Goal: Task Accomplishment & Management: Complete application form

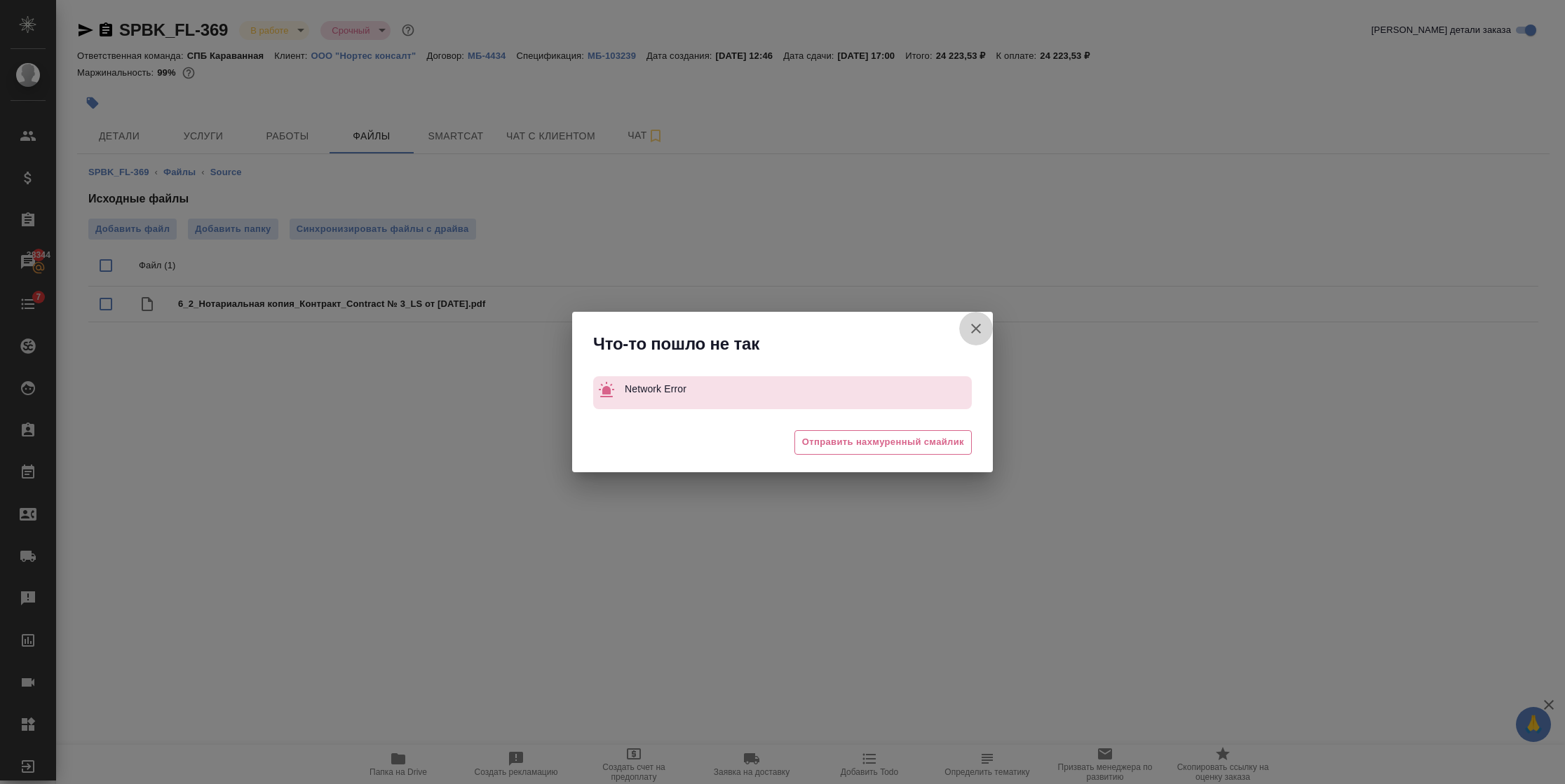
click at [978, 332] on icon "button" at bounding box center [976, 329] width 17 height 17
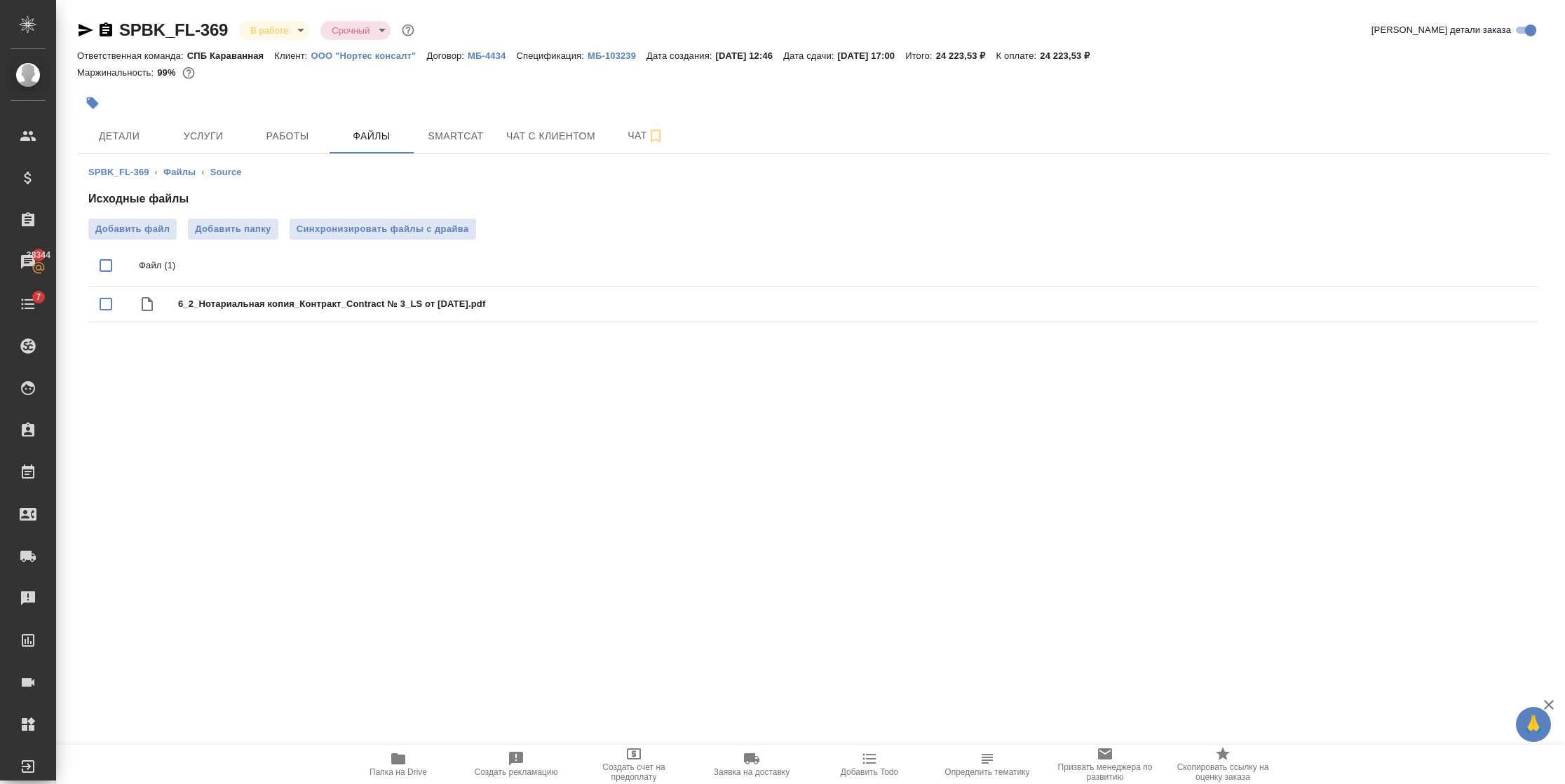
click at [924, 653] on div ".cls-1 fill:#fff; AWATERA Semenets Irina Клиенты Спецификации Заказы 38344 Чаты…" at bounding box center [782, 392] width 1565 height 784
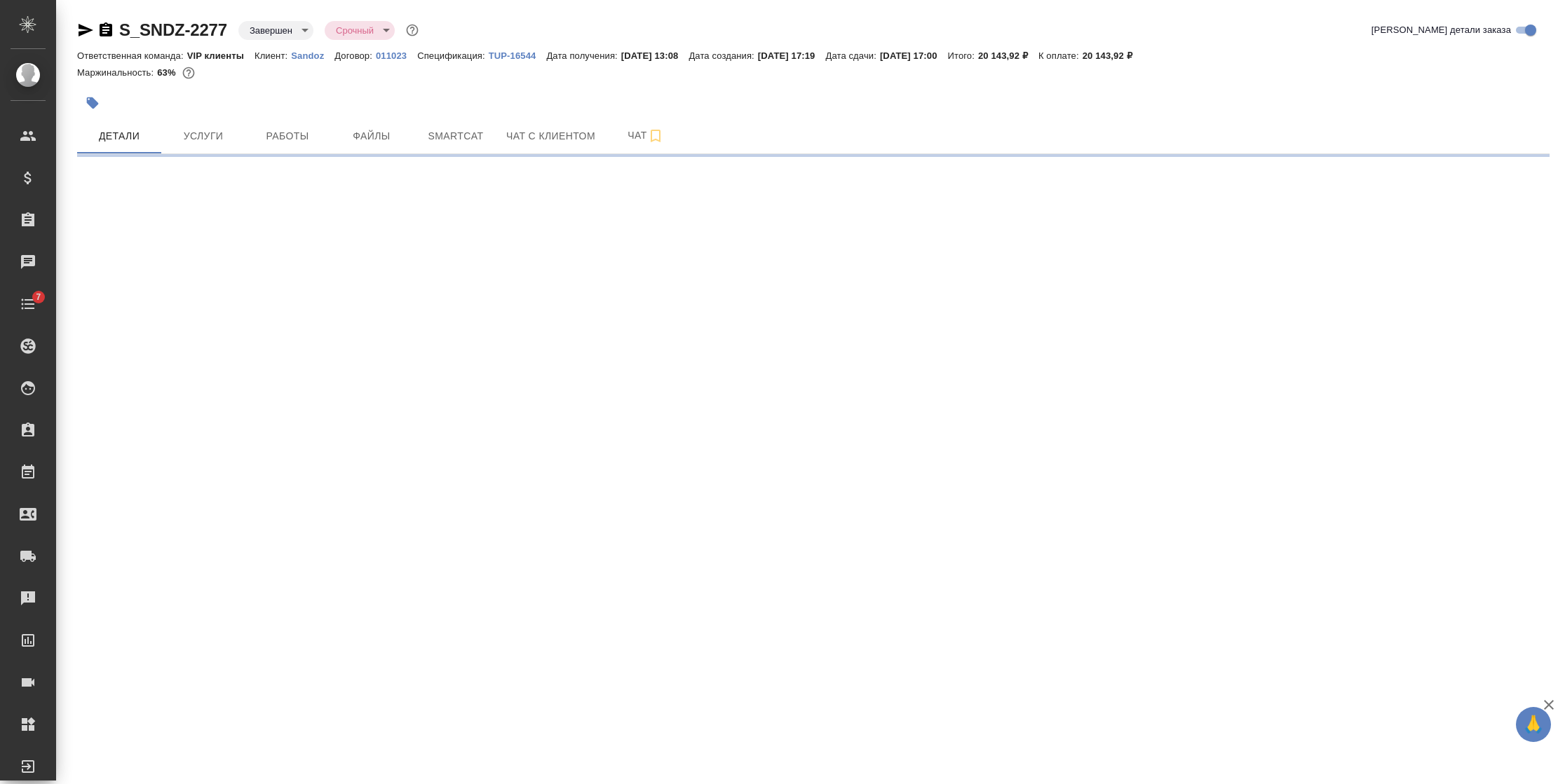
select select "RU"
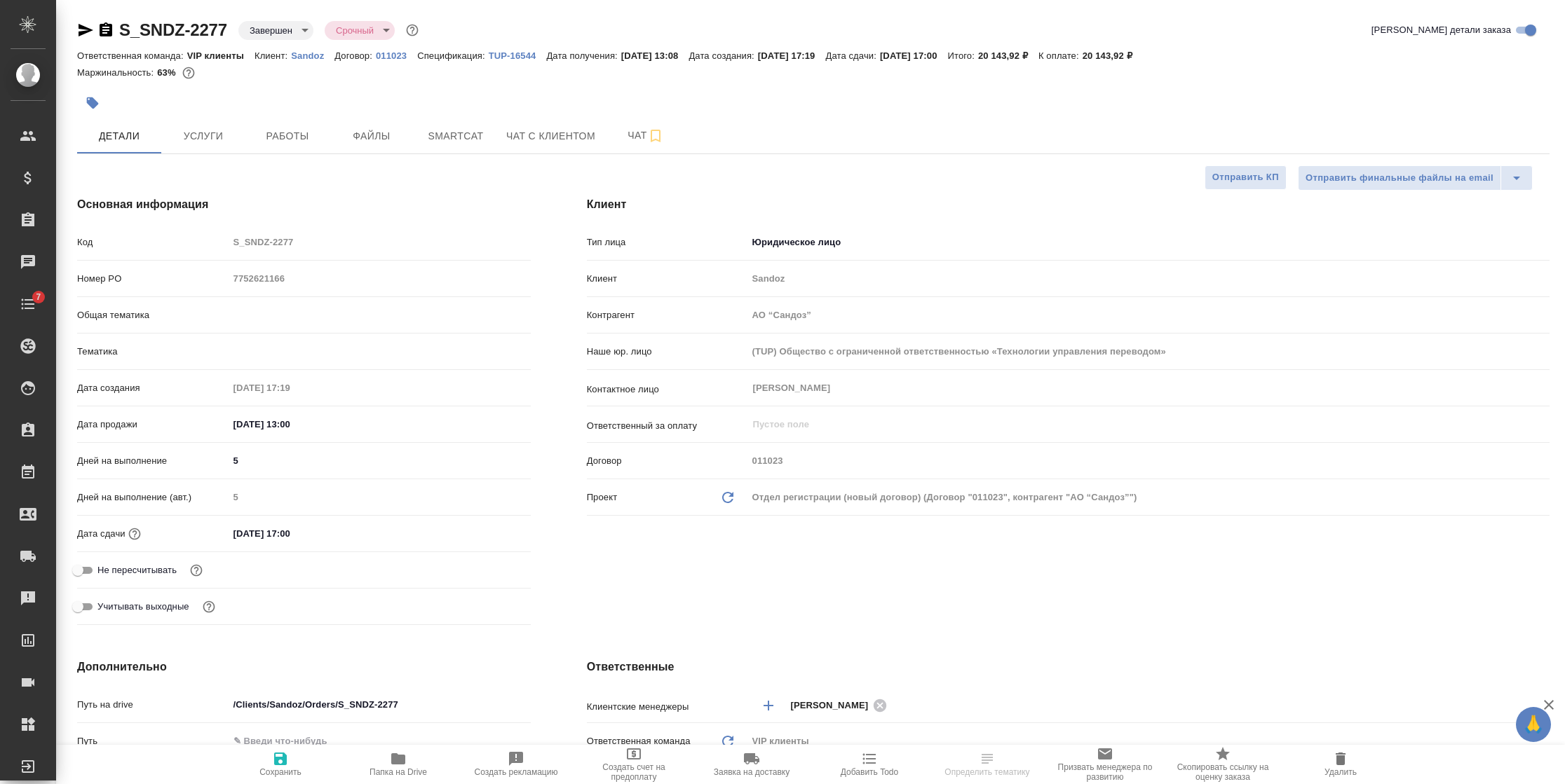
type textarea "x"
type input "Горшкова Валентина"
type input "Комаров Роман"
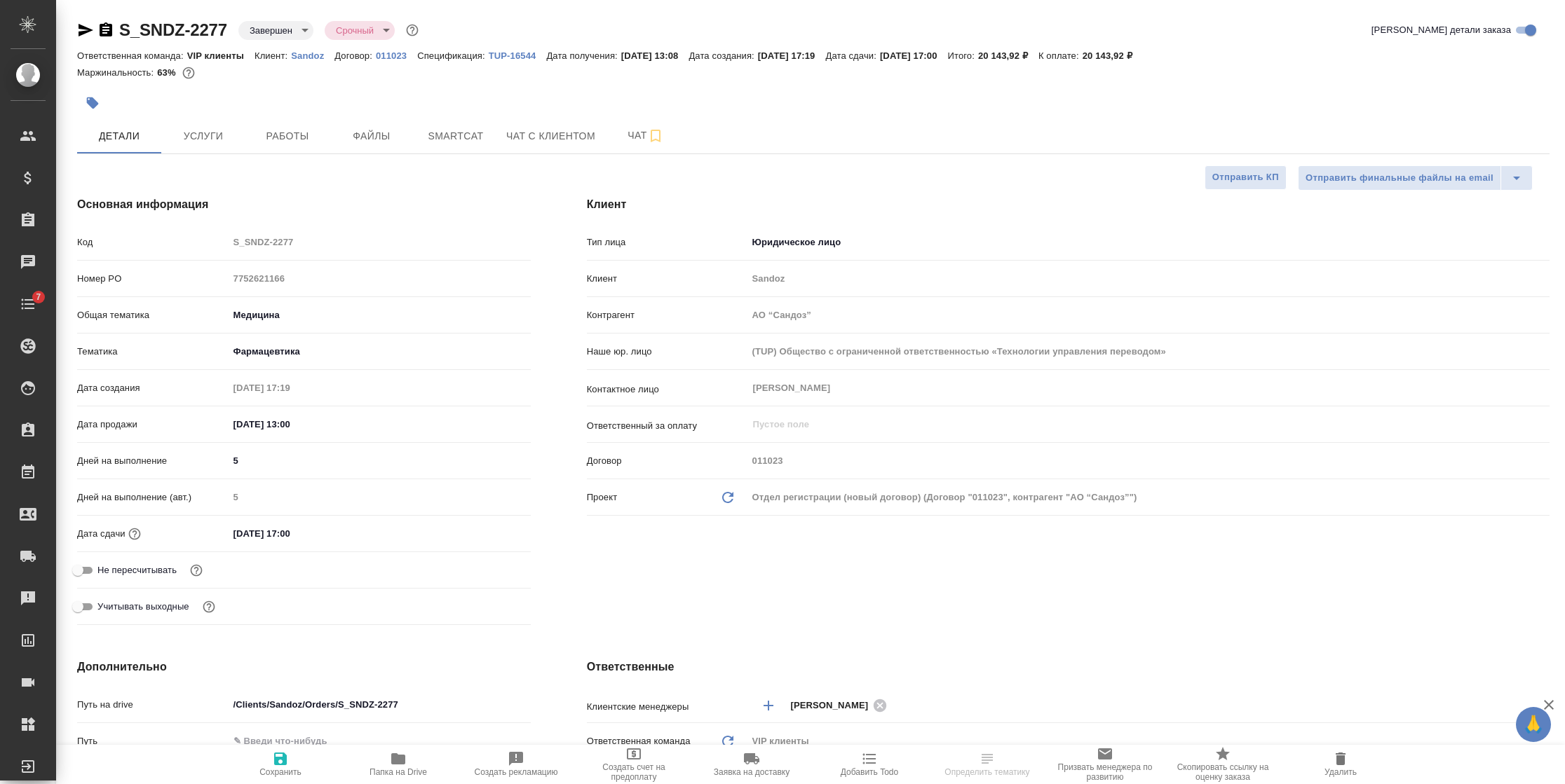
click at [505, 58] on p "TUP-16544" at bounding box center [518, 56] width 58 height 11
type textarea "x"
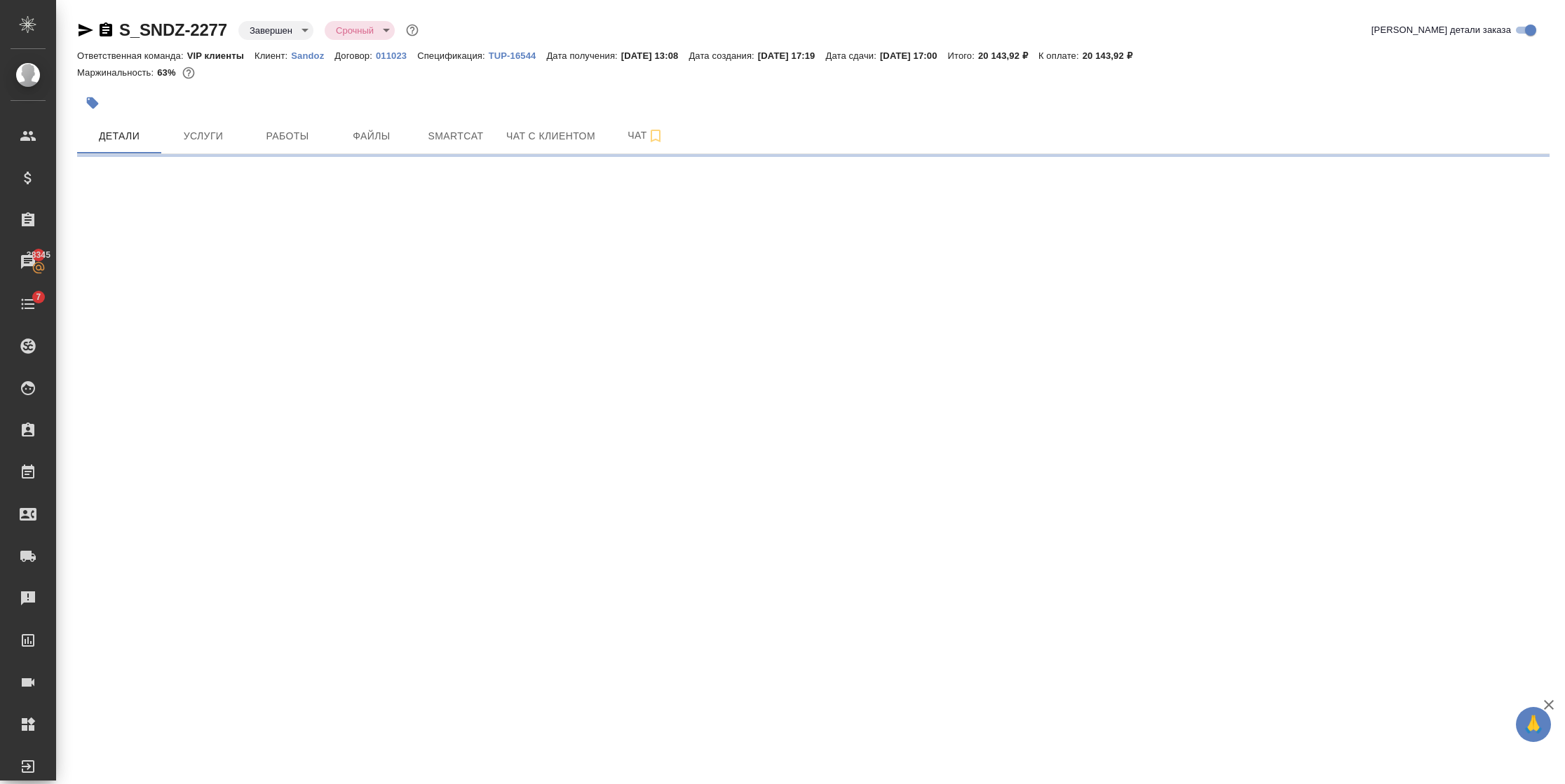
select select "RU"
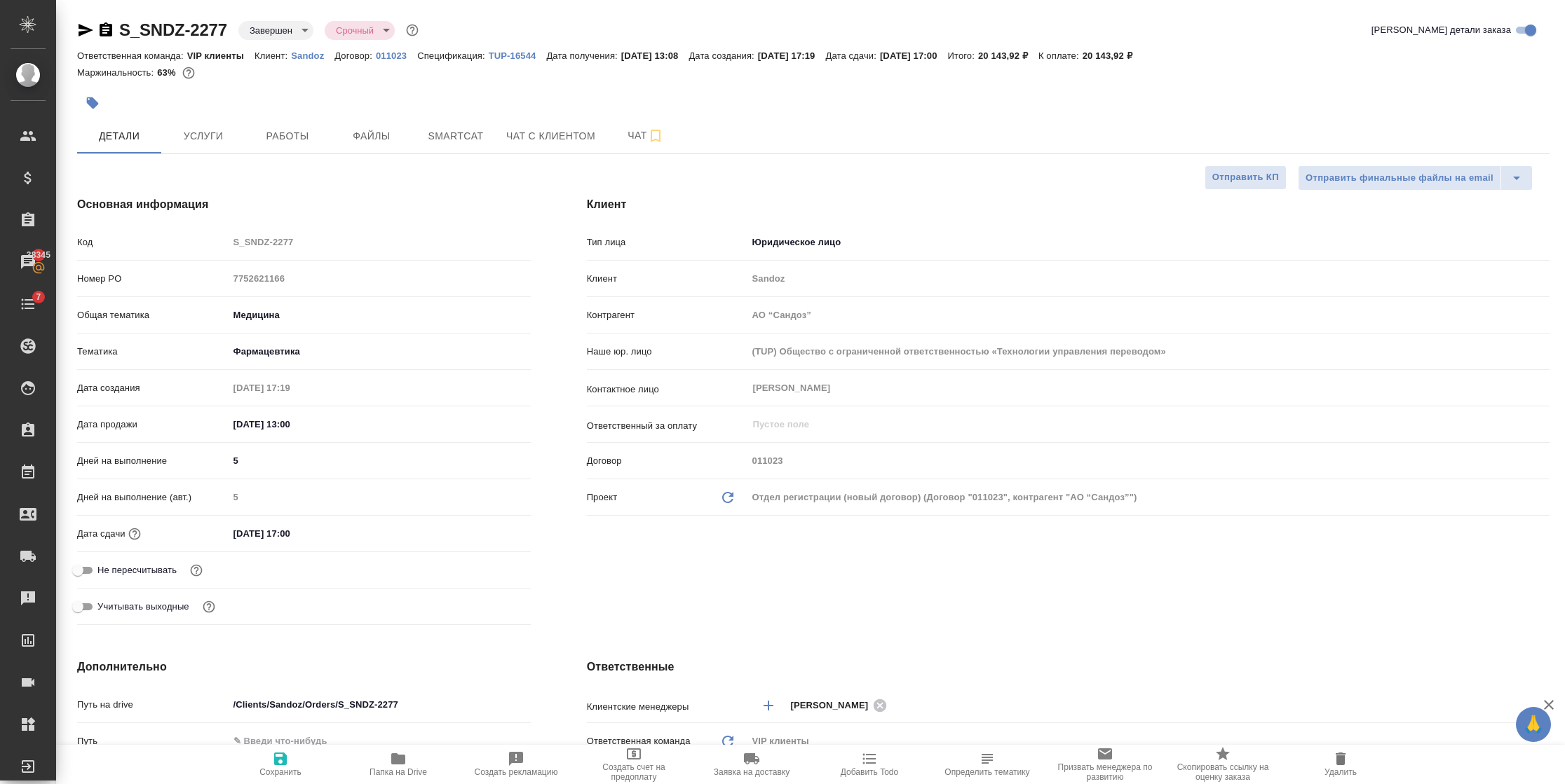
type textarea "x"
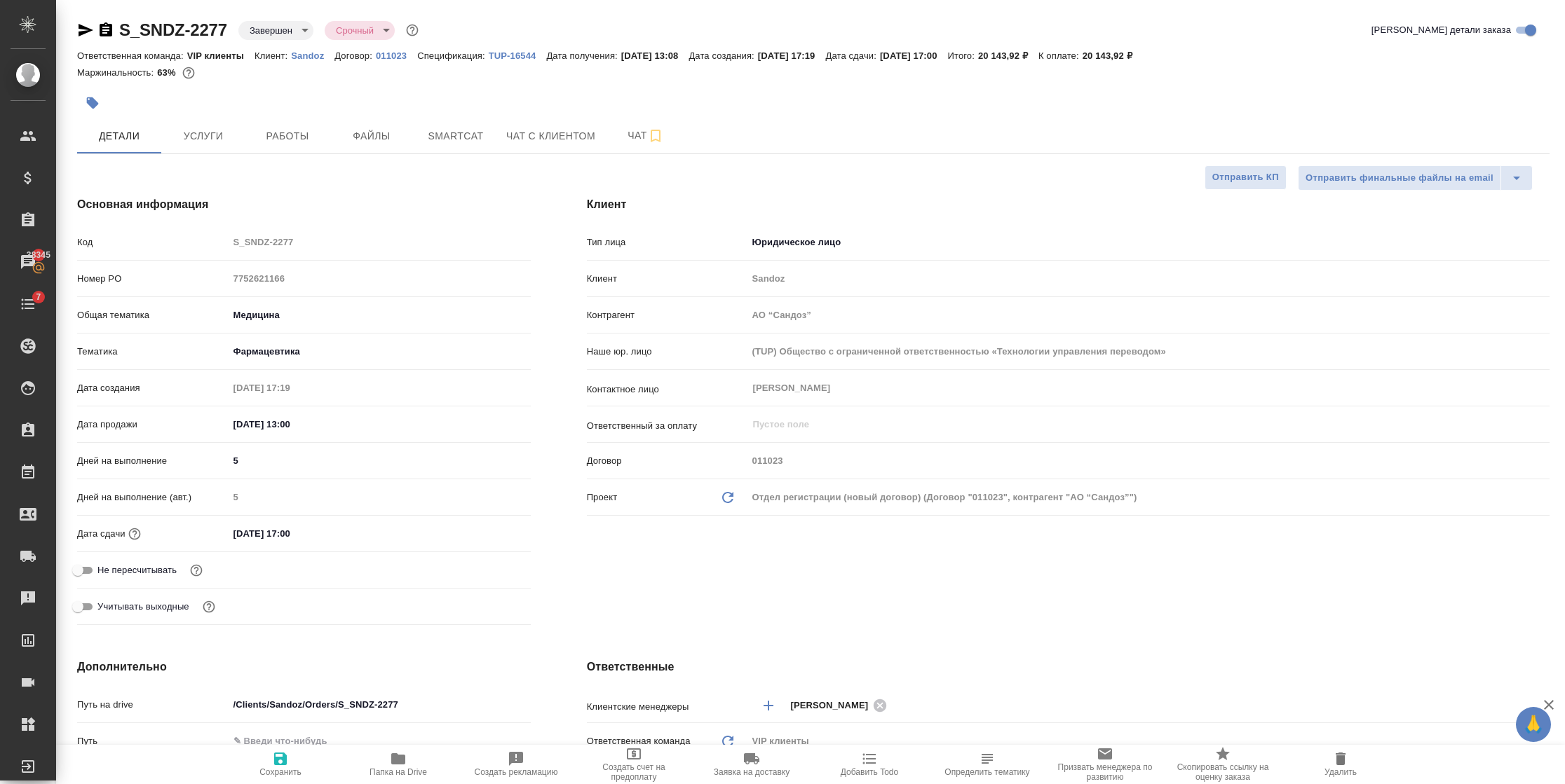
type textarea "x"
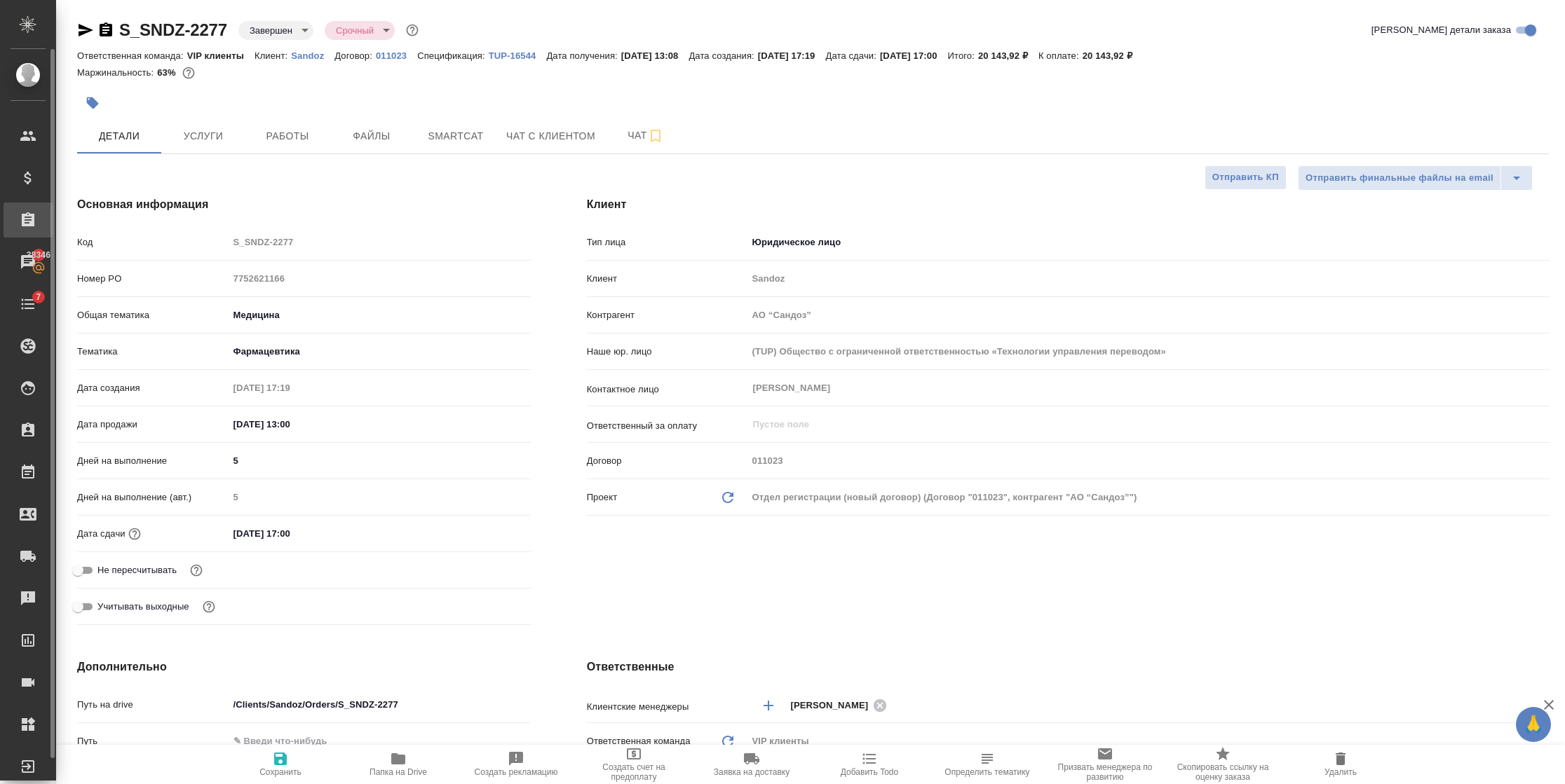
type textarea "x"
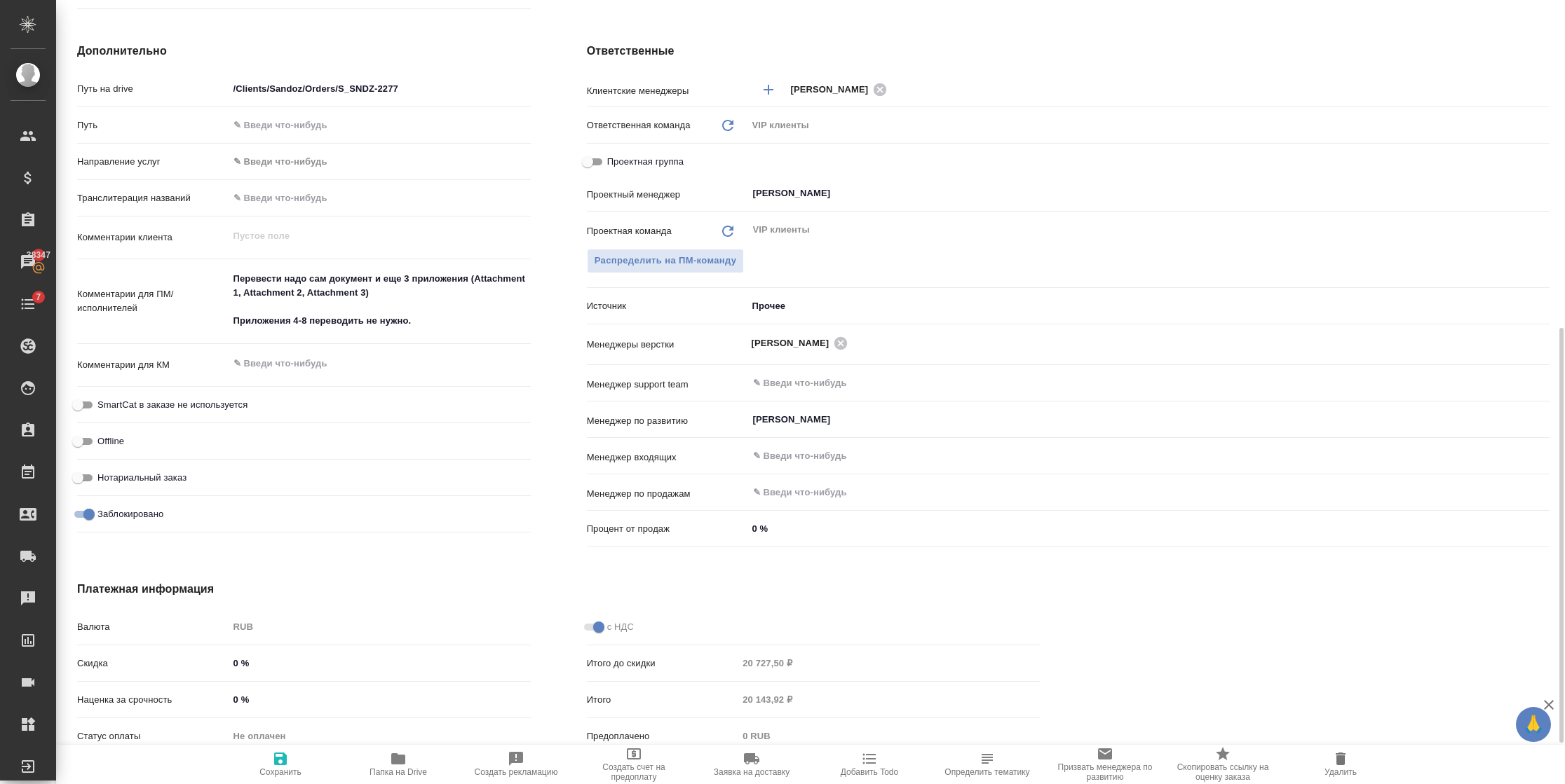
scroll to position [617, 0]
type textarea "x"
click at [77, 505] on input "Заблокировано" at bounding box center [89, 513] width 51 height 17
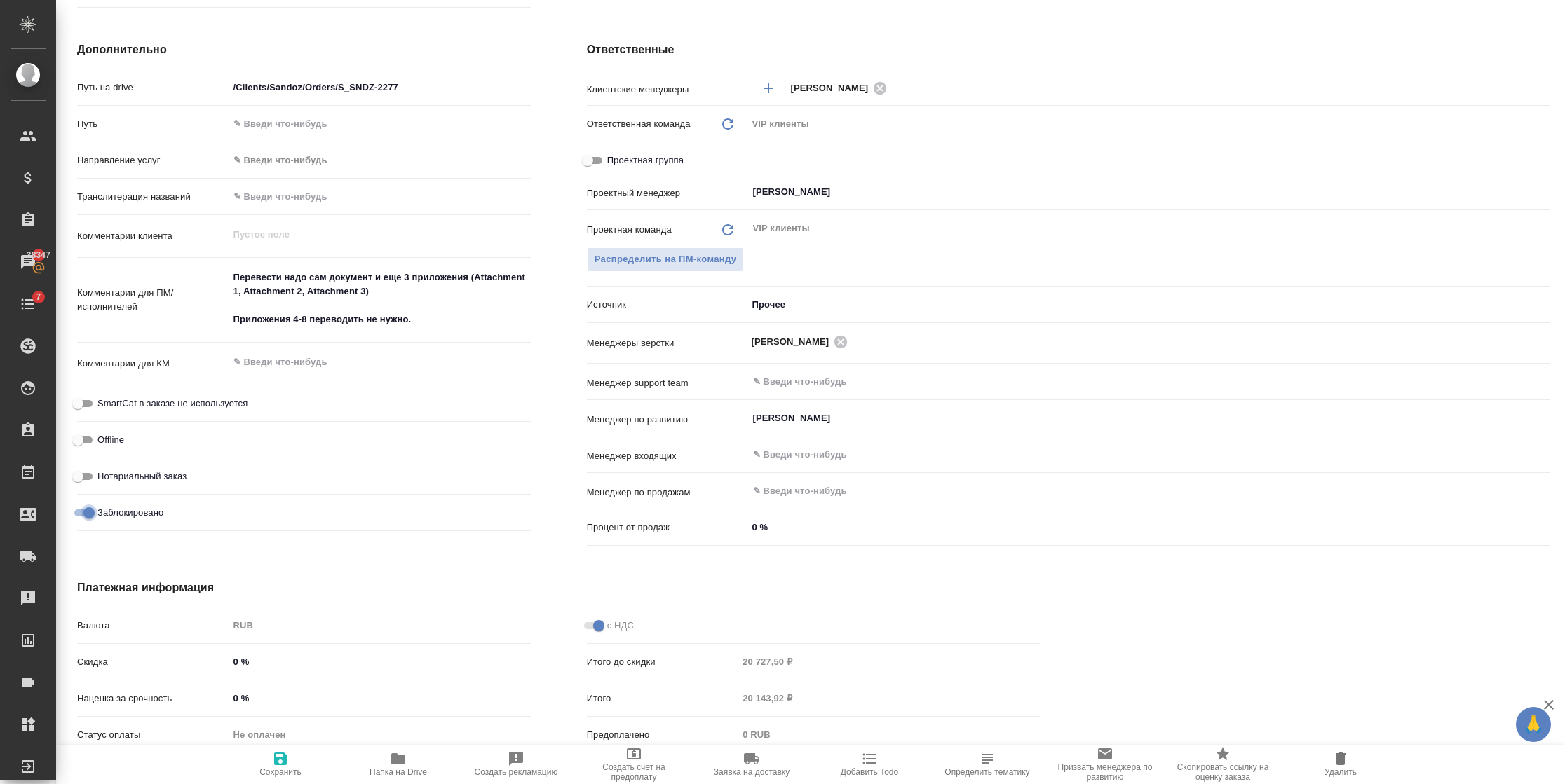
checkbox input "false"
type textarea "x"
click at [271, 760] on span "Сохранить" at bounding box center [280, 764] width 101 height 27
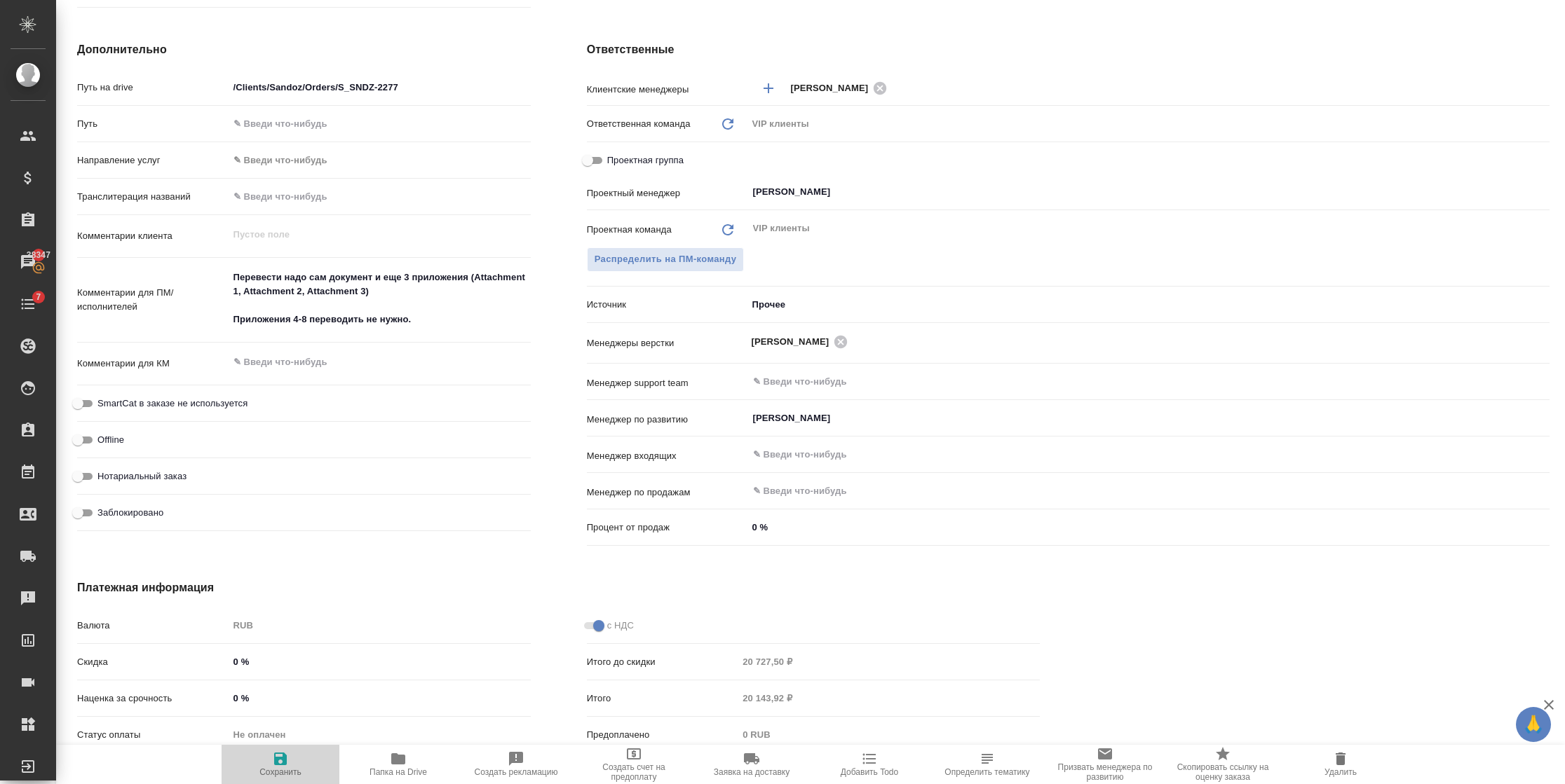
type textarea "x"
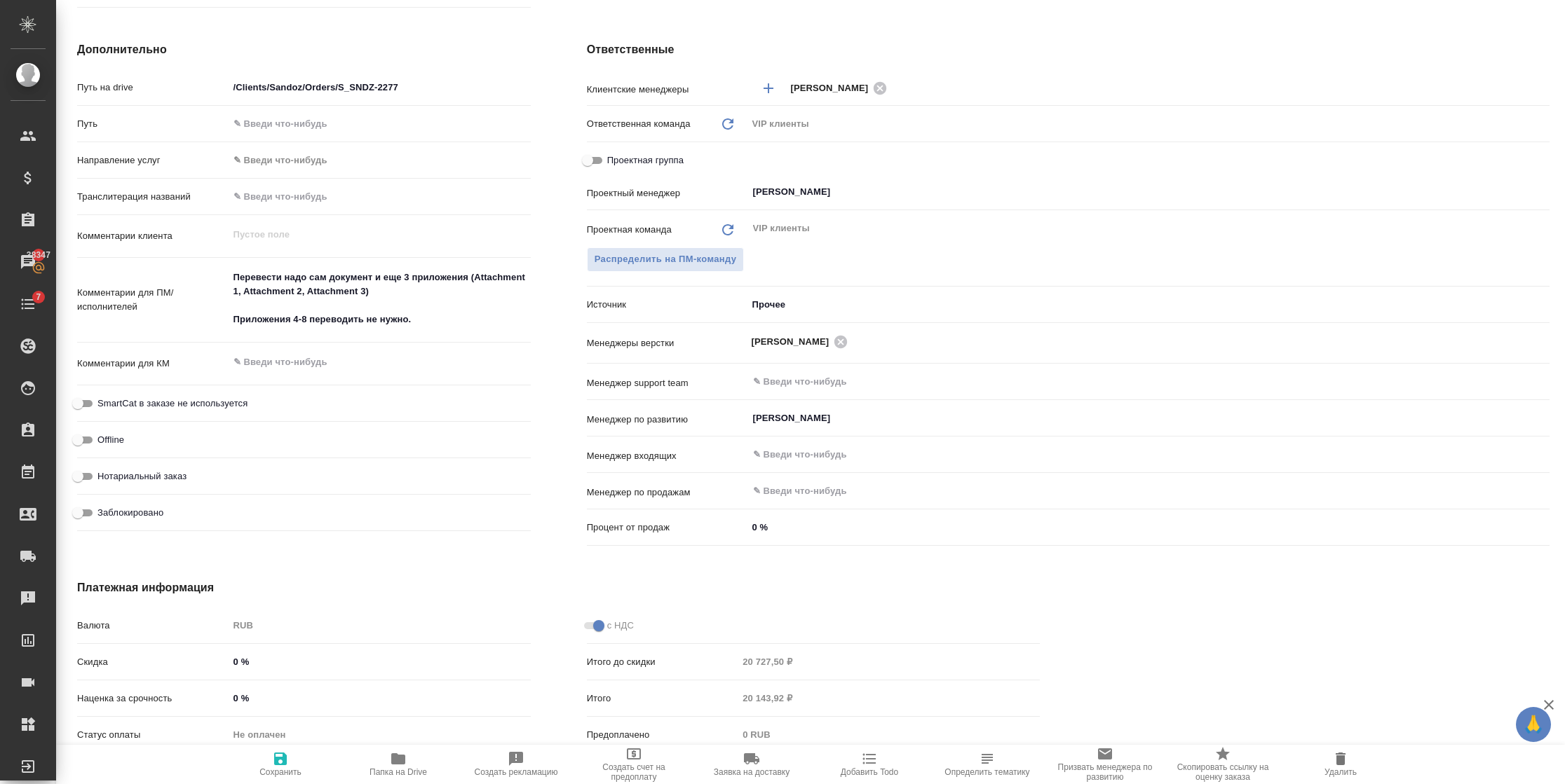
type textarea "x"
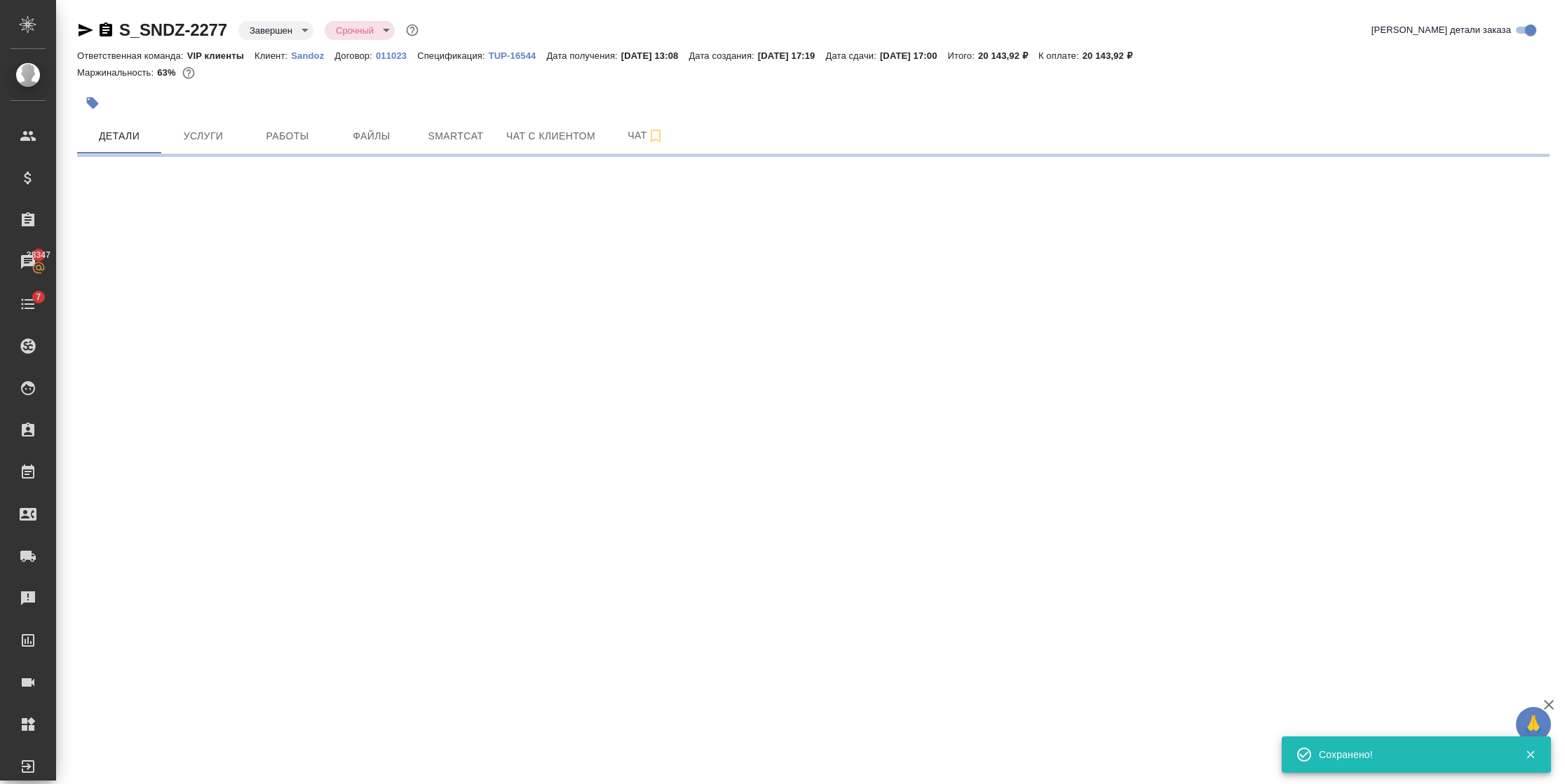
scroll to position [0, 0]
select select "RU"
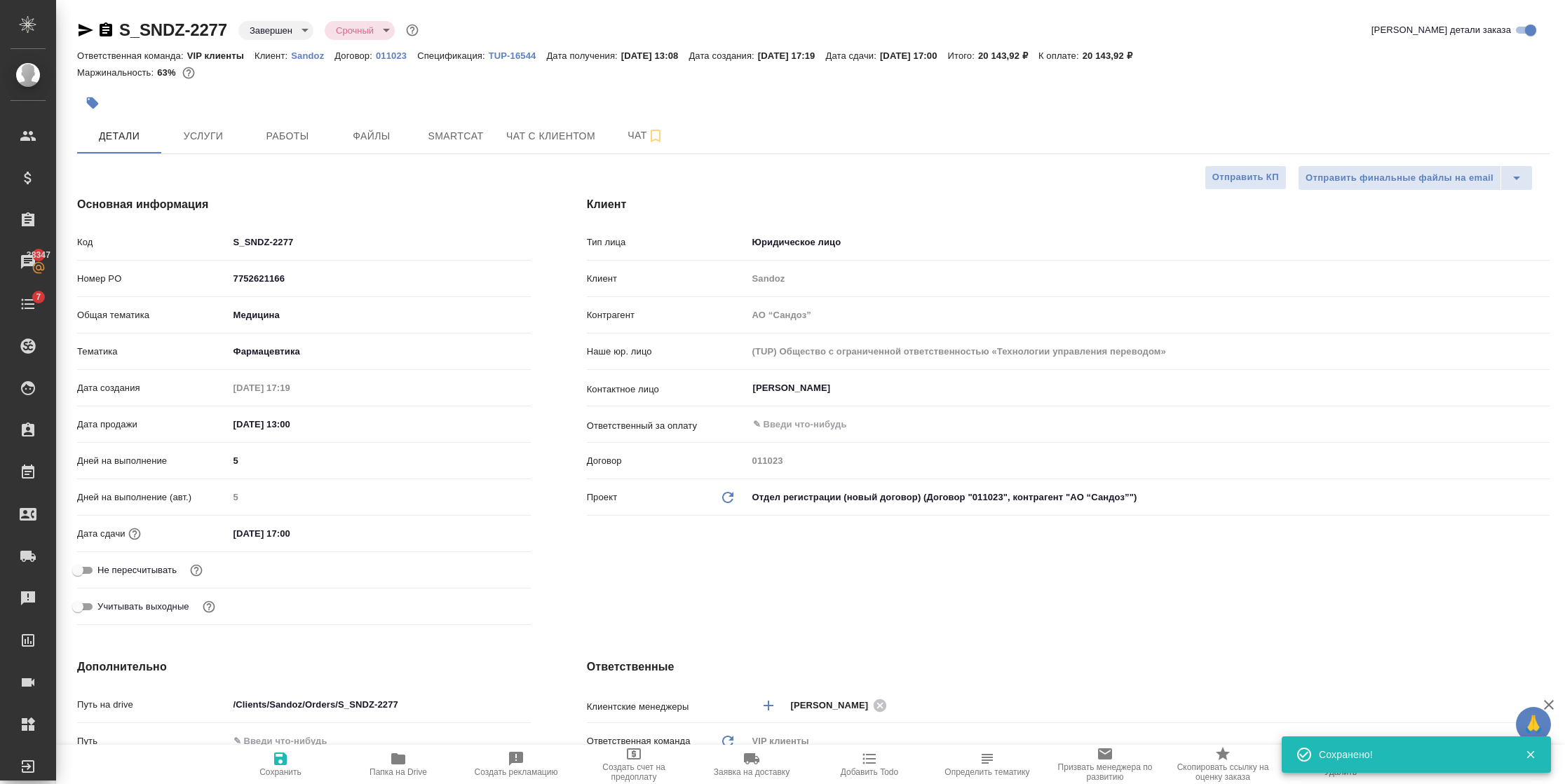
type textarea "x"
drag, startPoint x: 308, startPoint y: 282, endPoint x: 132, endPoint y: 327, distance: 181.7
click at [132, 327] on div "Код S_SNDZ-2277 Номер PO 7752621166 Общая тематика Медицина med Тематика Фармац…" at bounding box center [304, 430] width 454 height 401
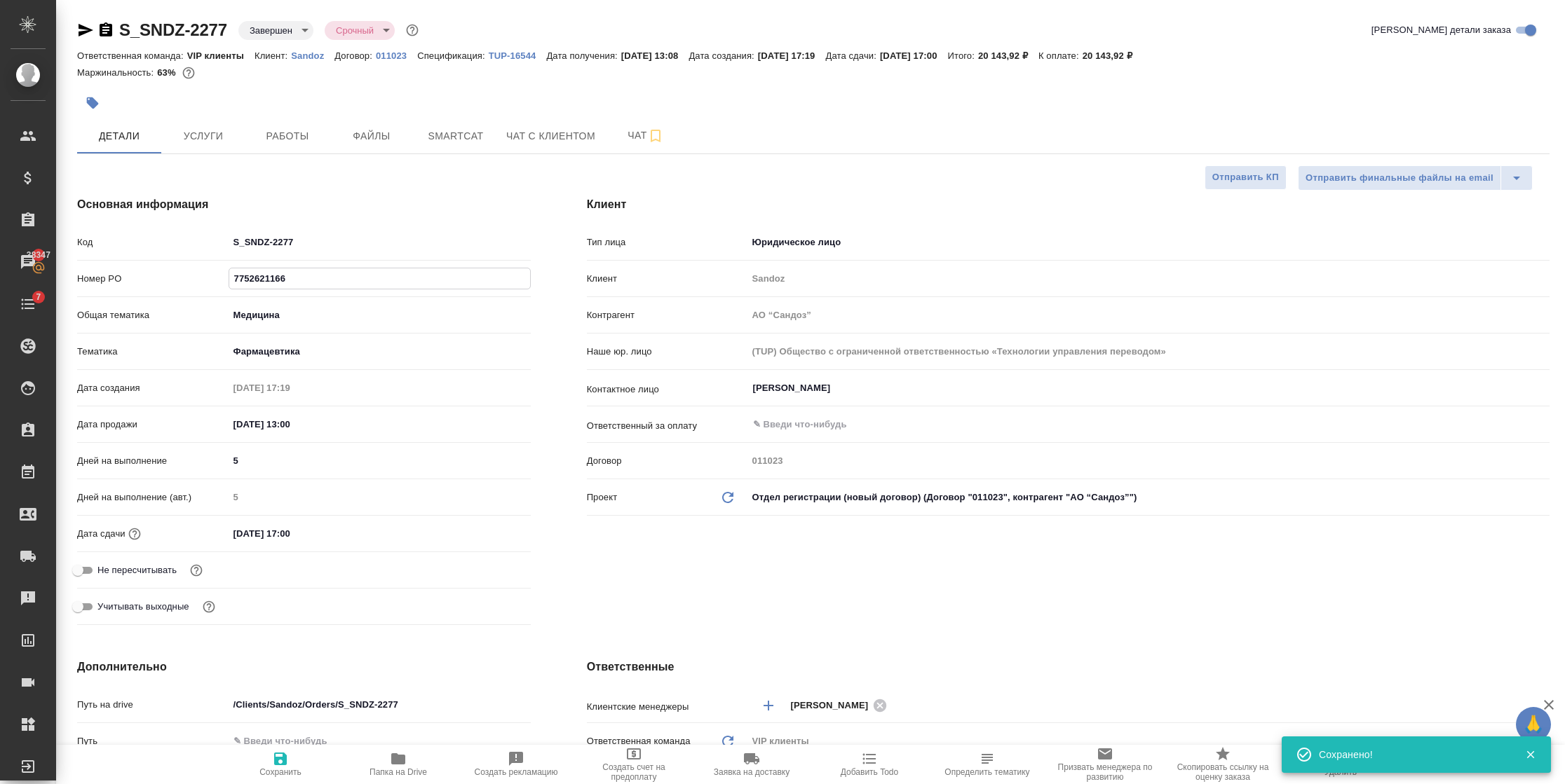
paste input "70433"
type input "7752704336"
type textarea "x"
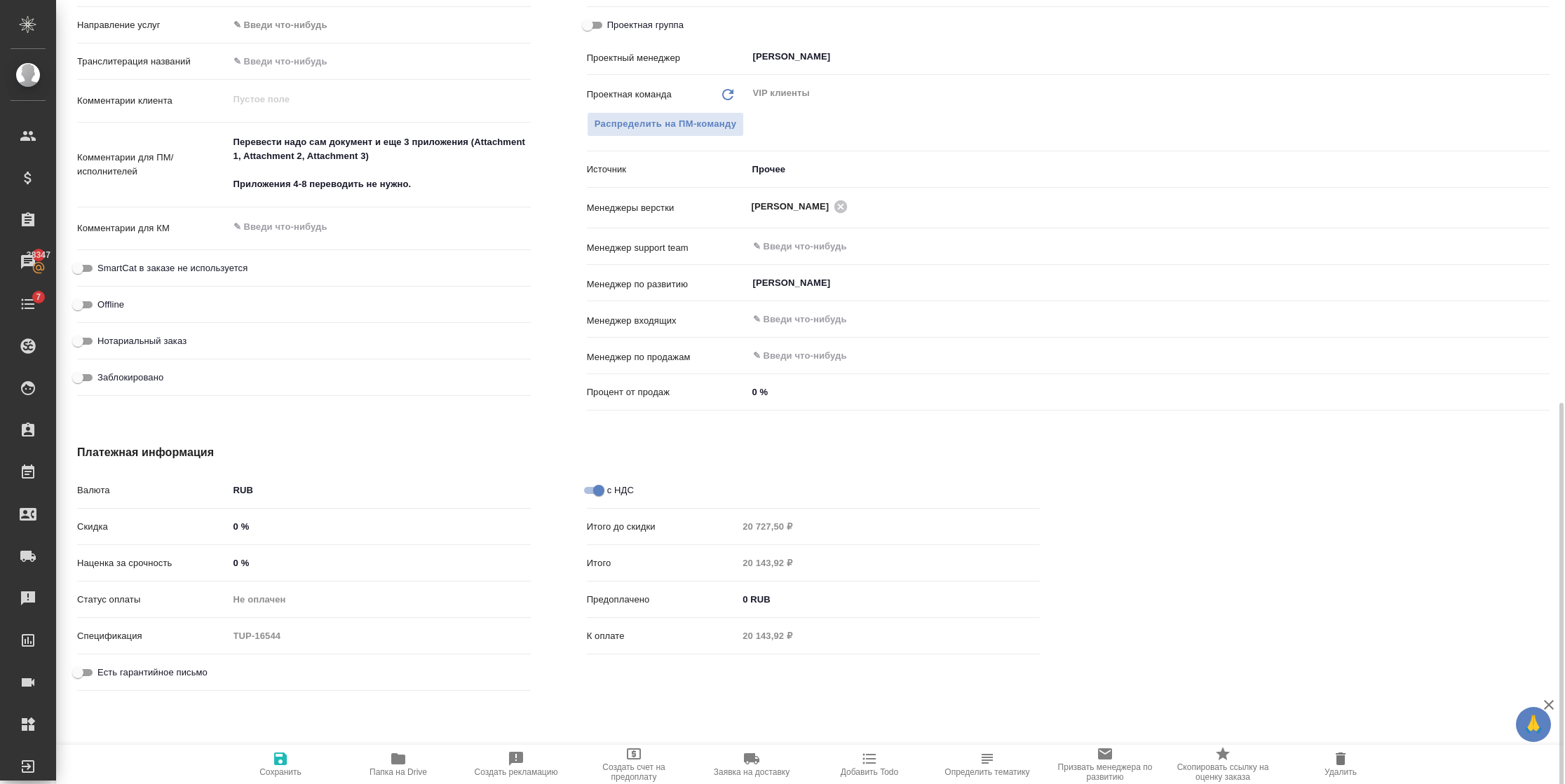
scroll to position [775, 0]
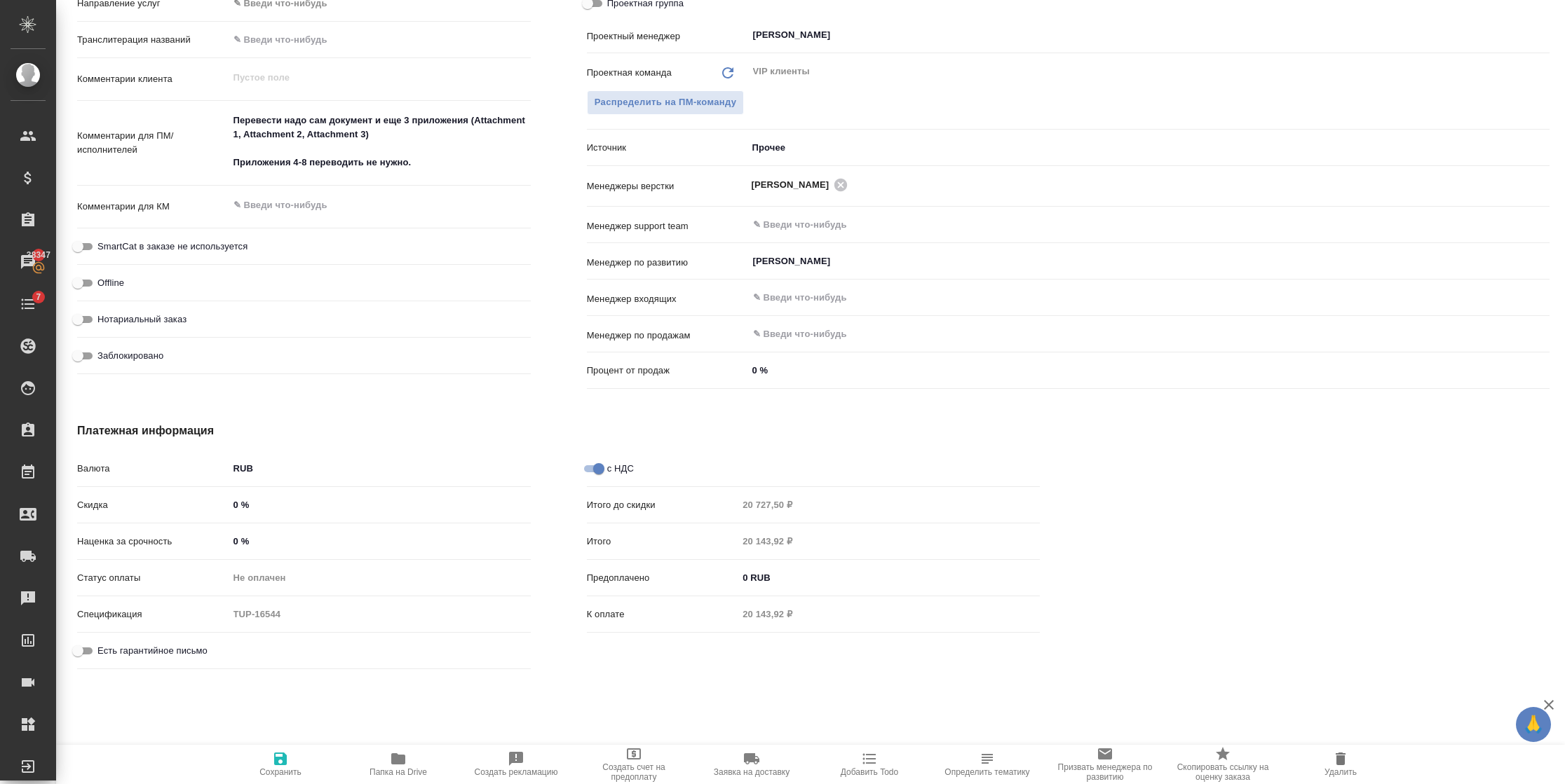
type input "7752704336"
click at [283, 764] on icon "button" at bounding box center [281, 759] width 12 height 12
type textarea "x"
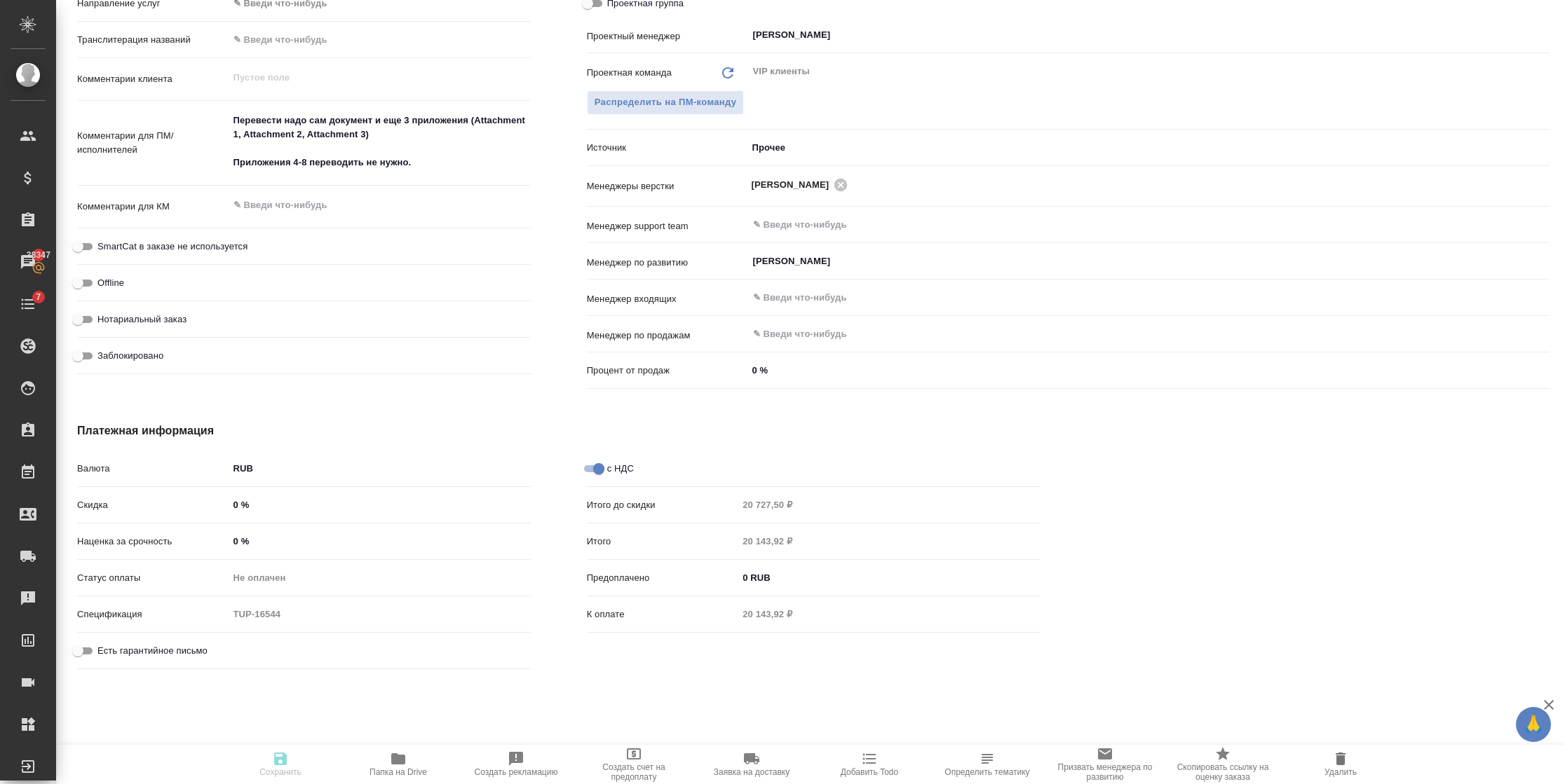
type textarea "x"
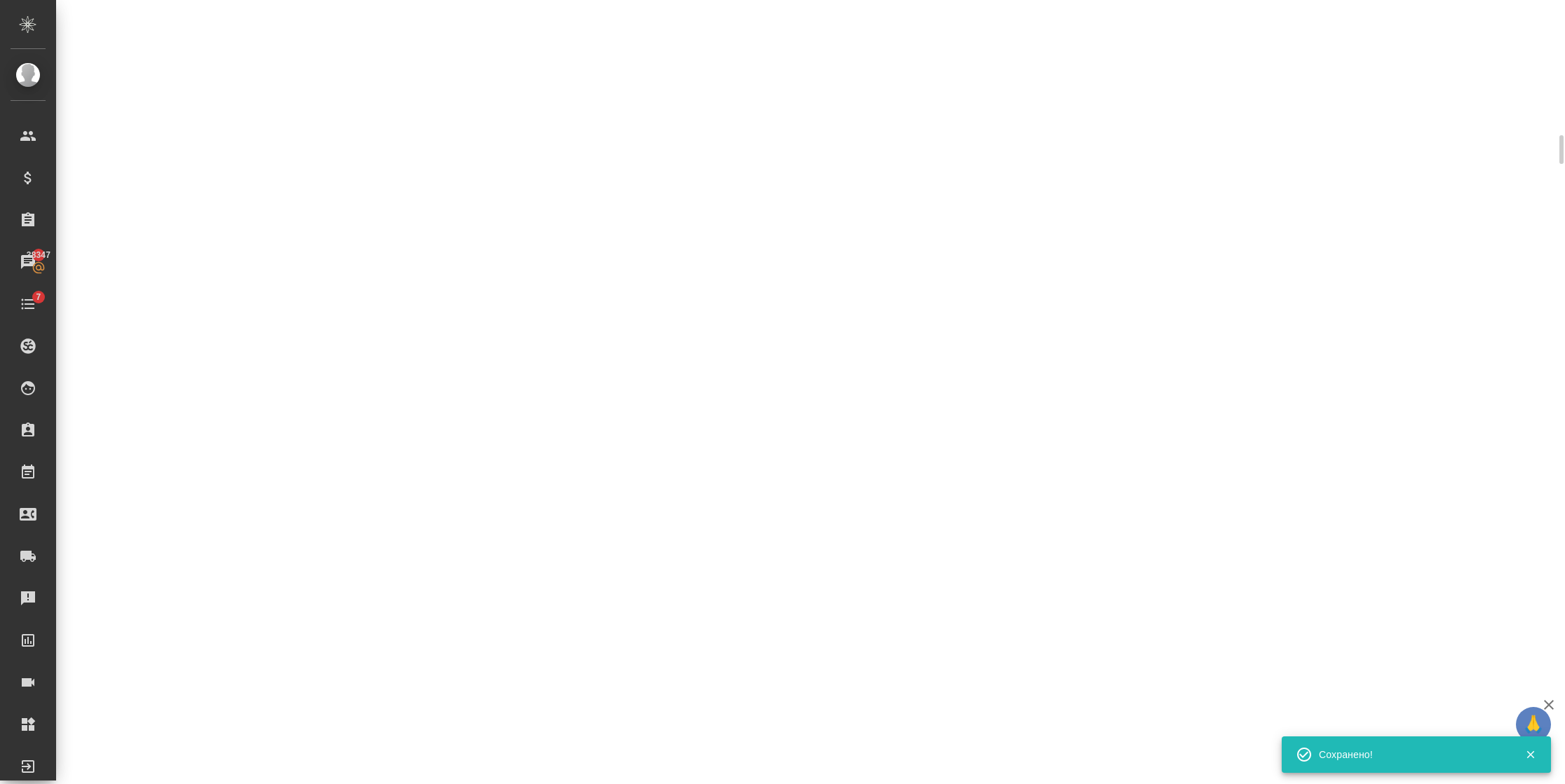
select select "RU"
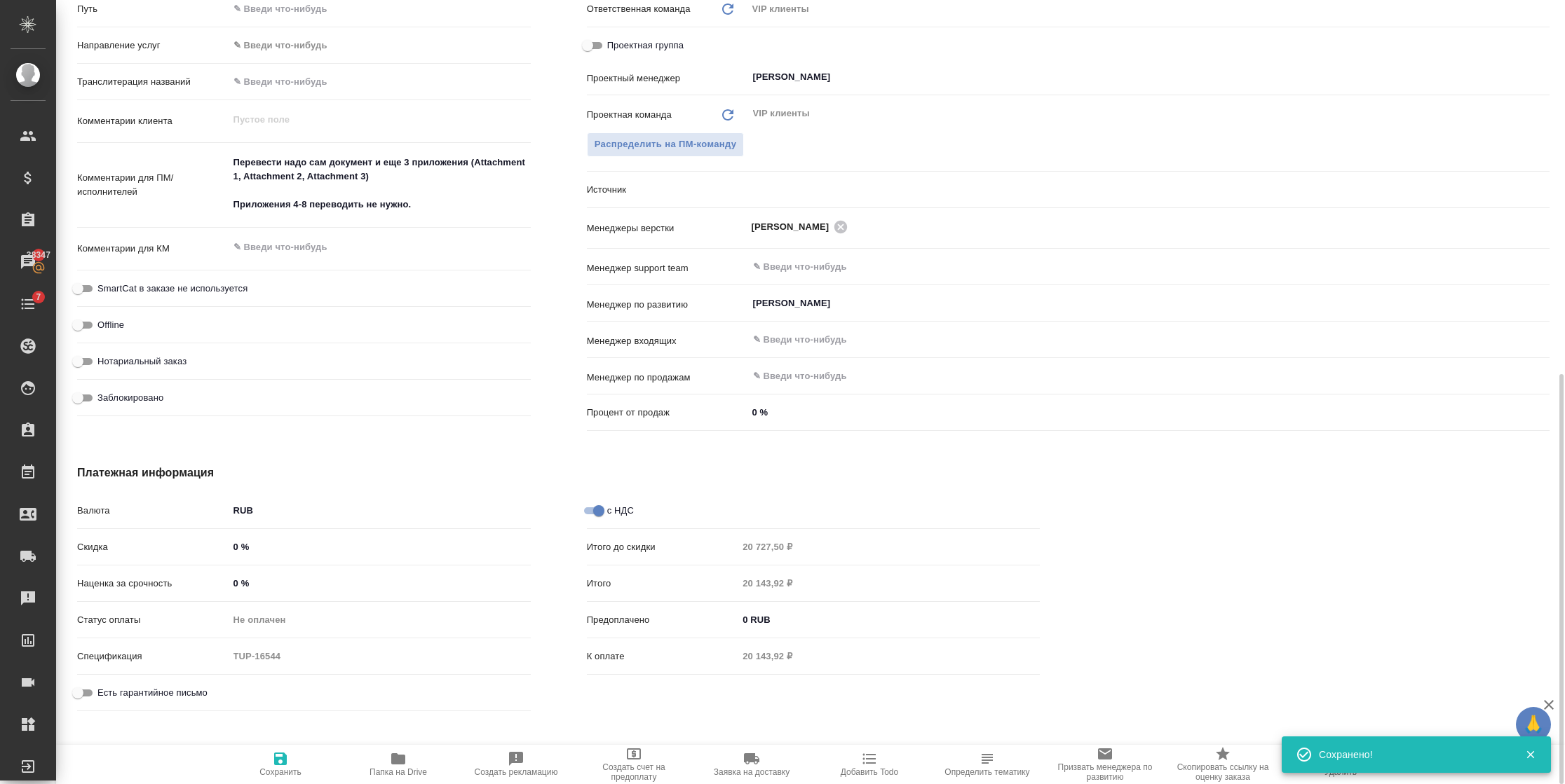
type textarea "x"
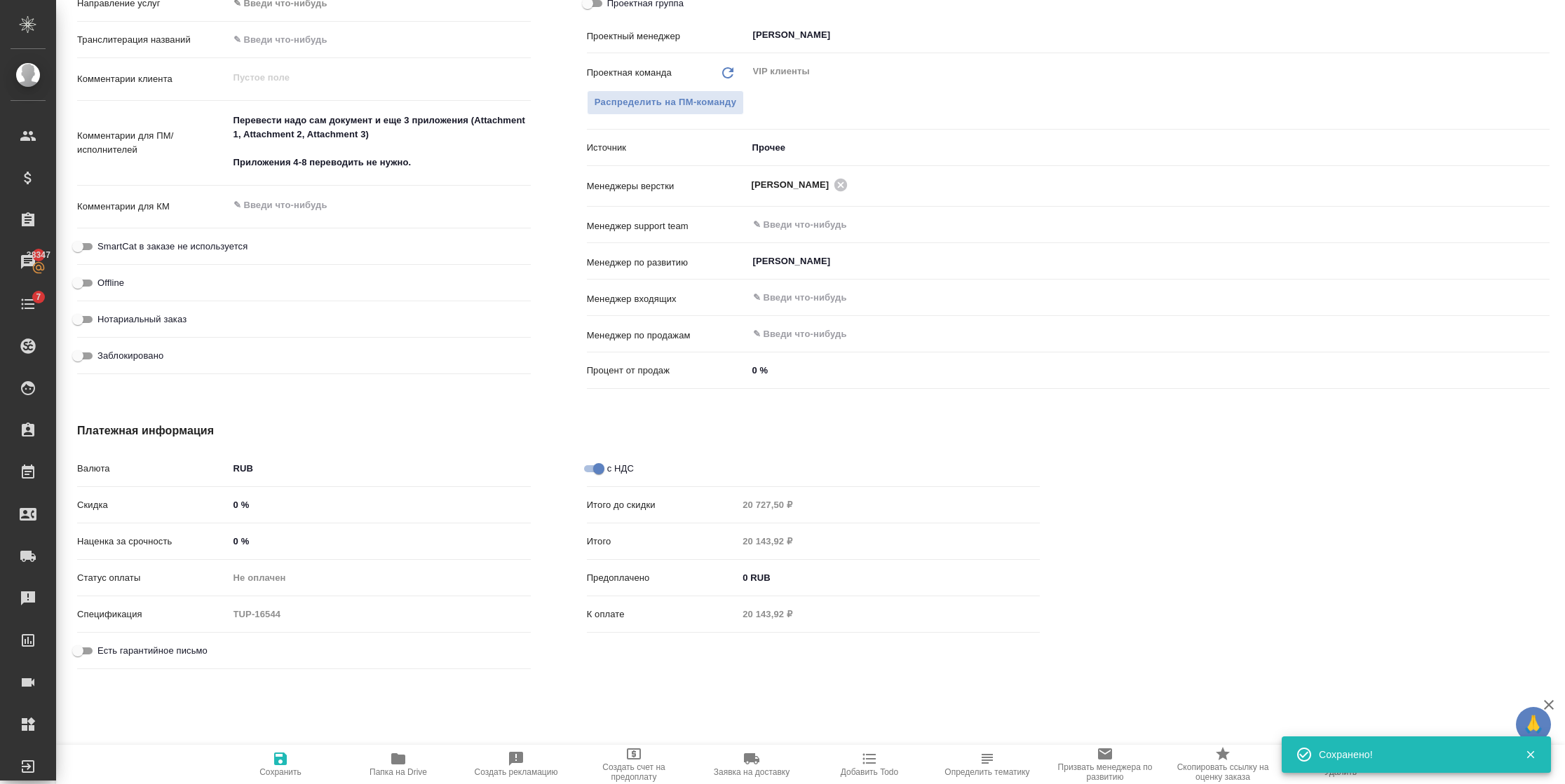
click at [94, 367] on div "Заблокировано" at bounding box center [304, 361] width 454 height 36
click at [92, 358] on input "Заблокировано" at bounding box center [78, 356] width 51 height 17
checkbox input "true"
type textarea "x"
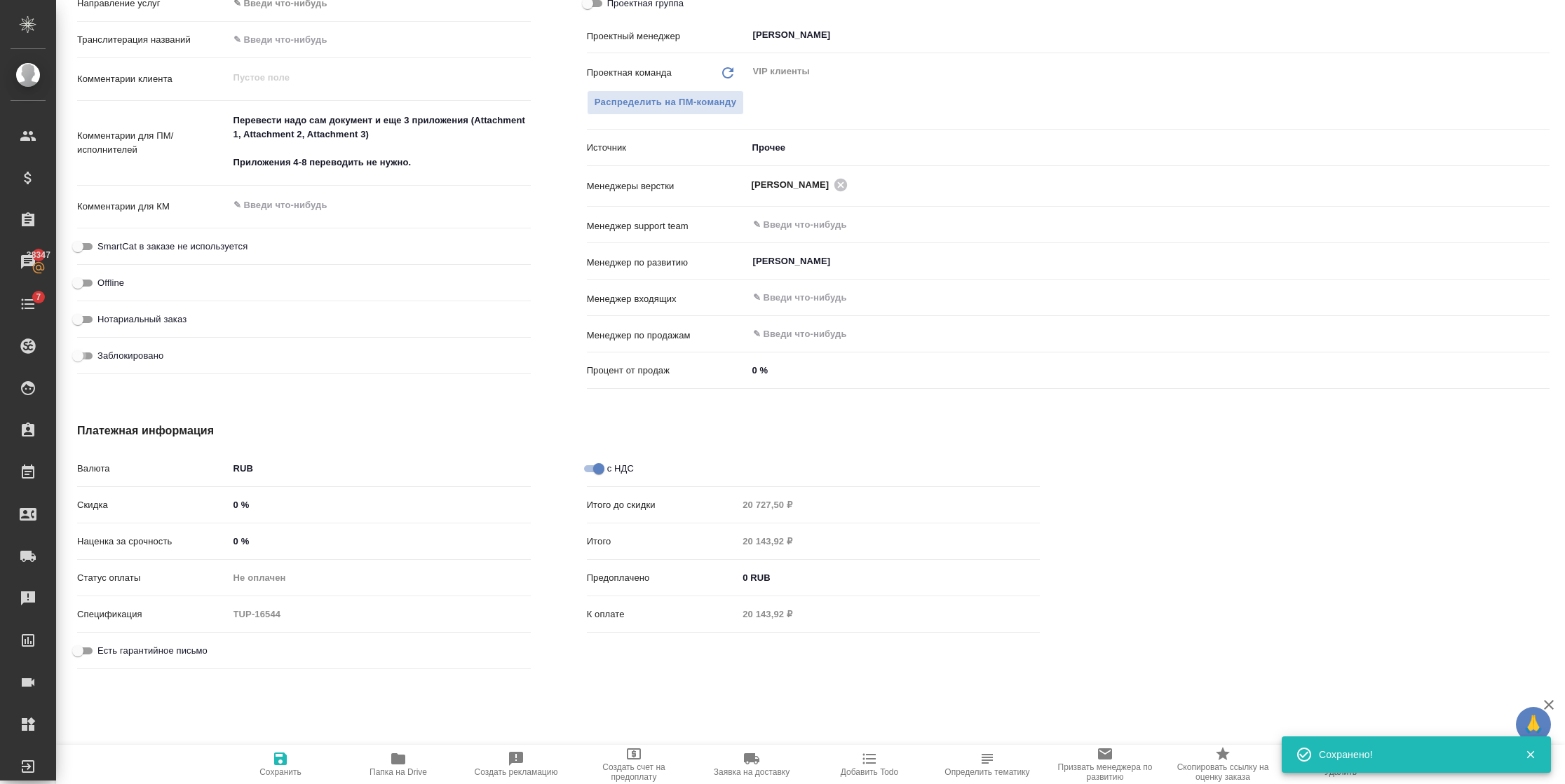
type textarea "x"
click at [281, 764] on icon "button" at bounding box center [281, 759] width 12 height 12
type textarea "x"
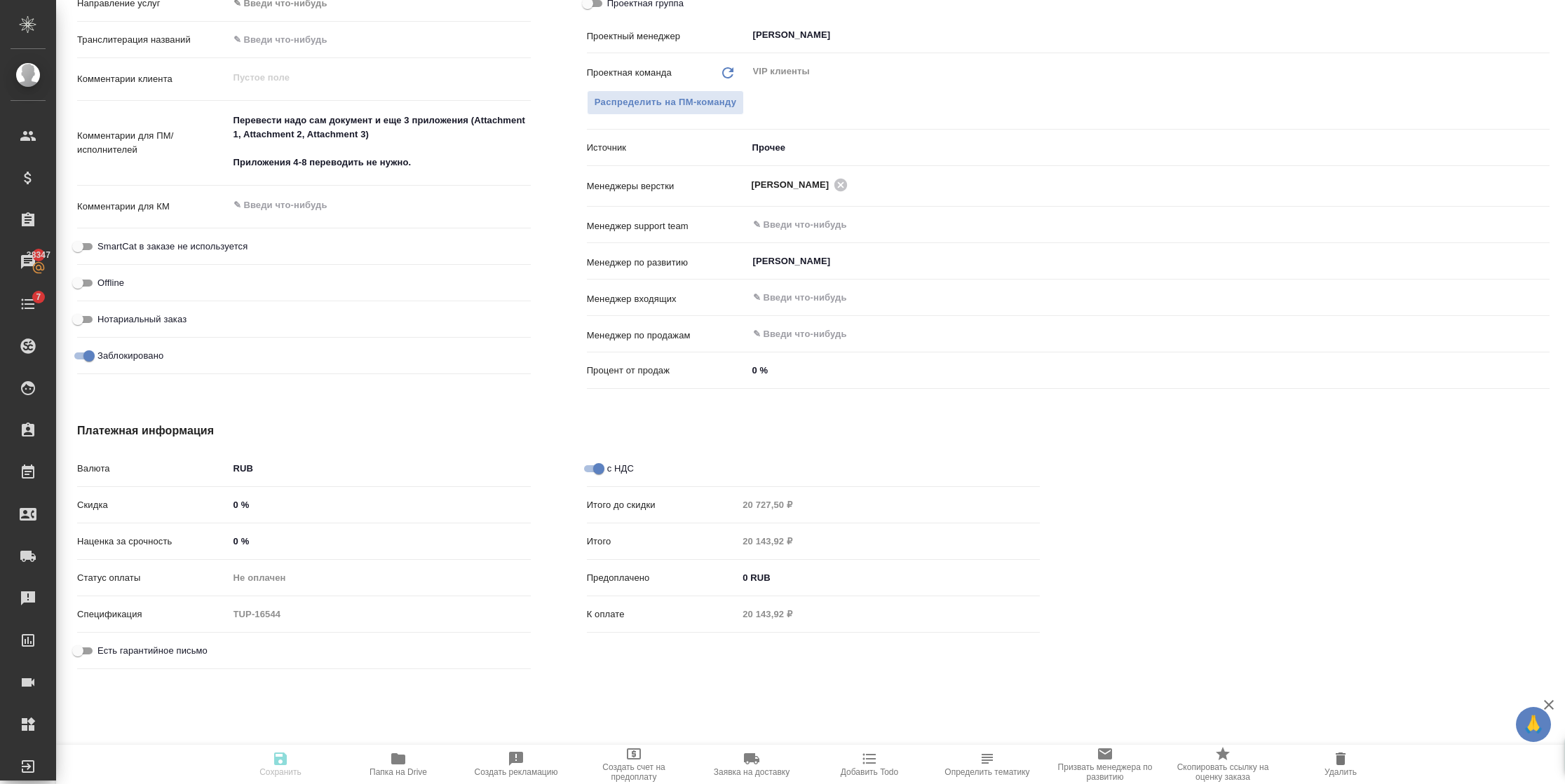
type textarea "x"
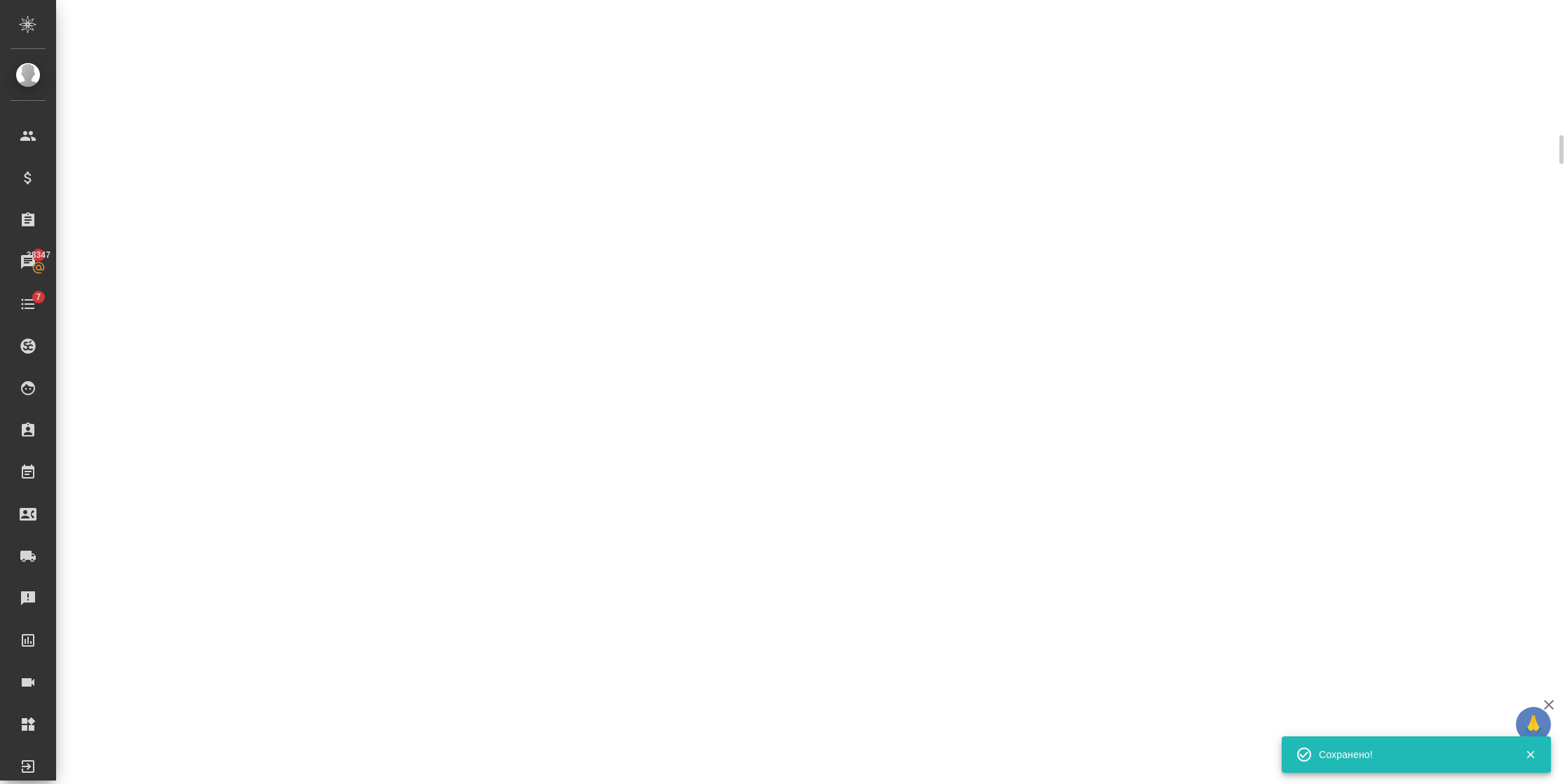
select select "RU"
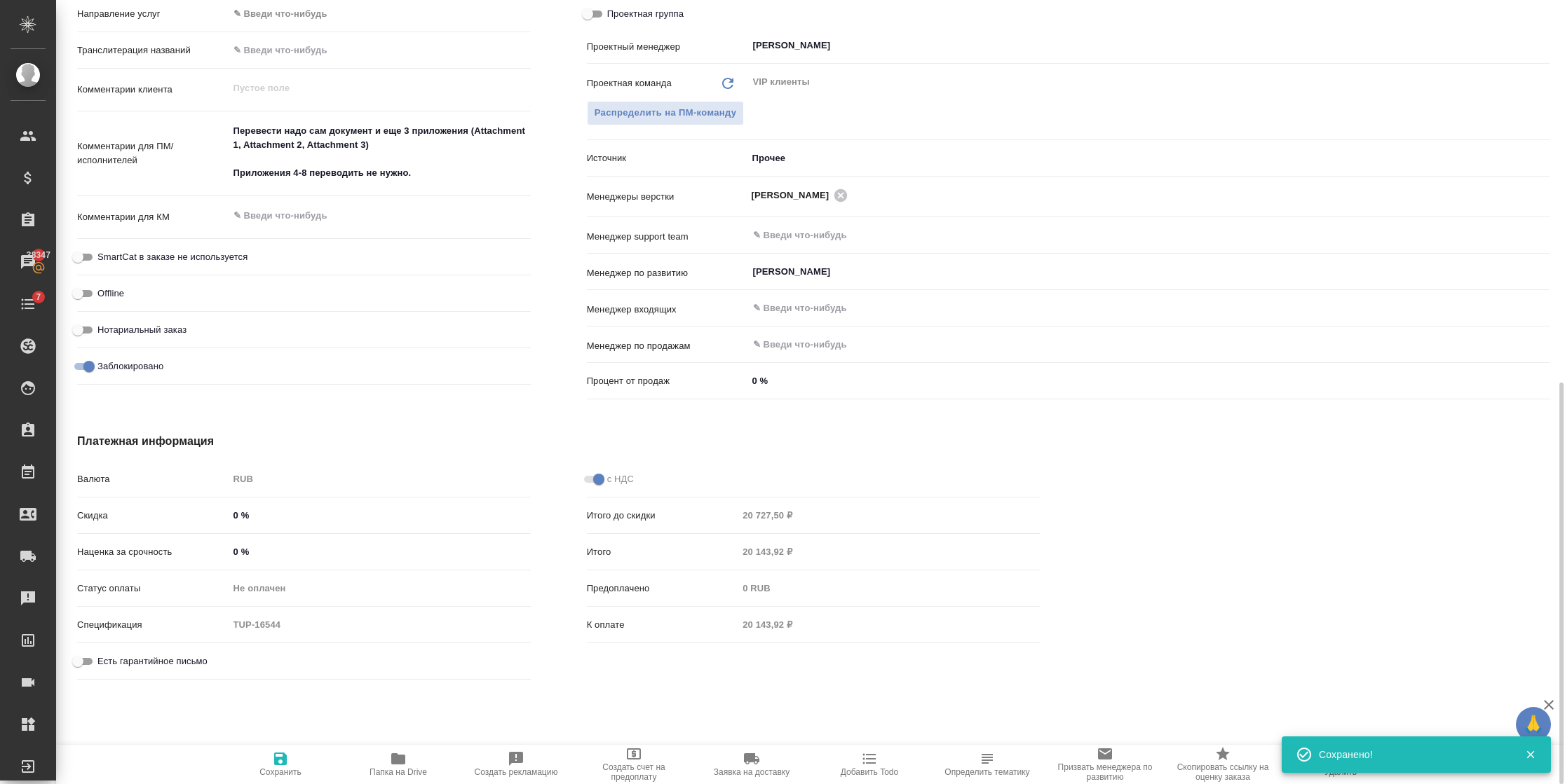
type textarea "x"
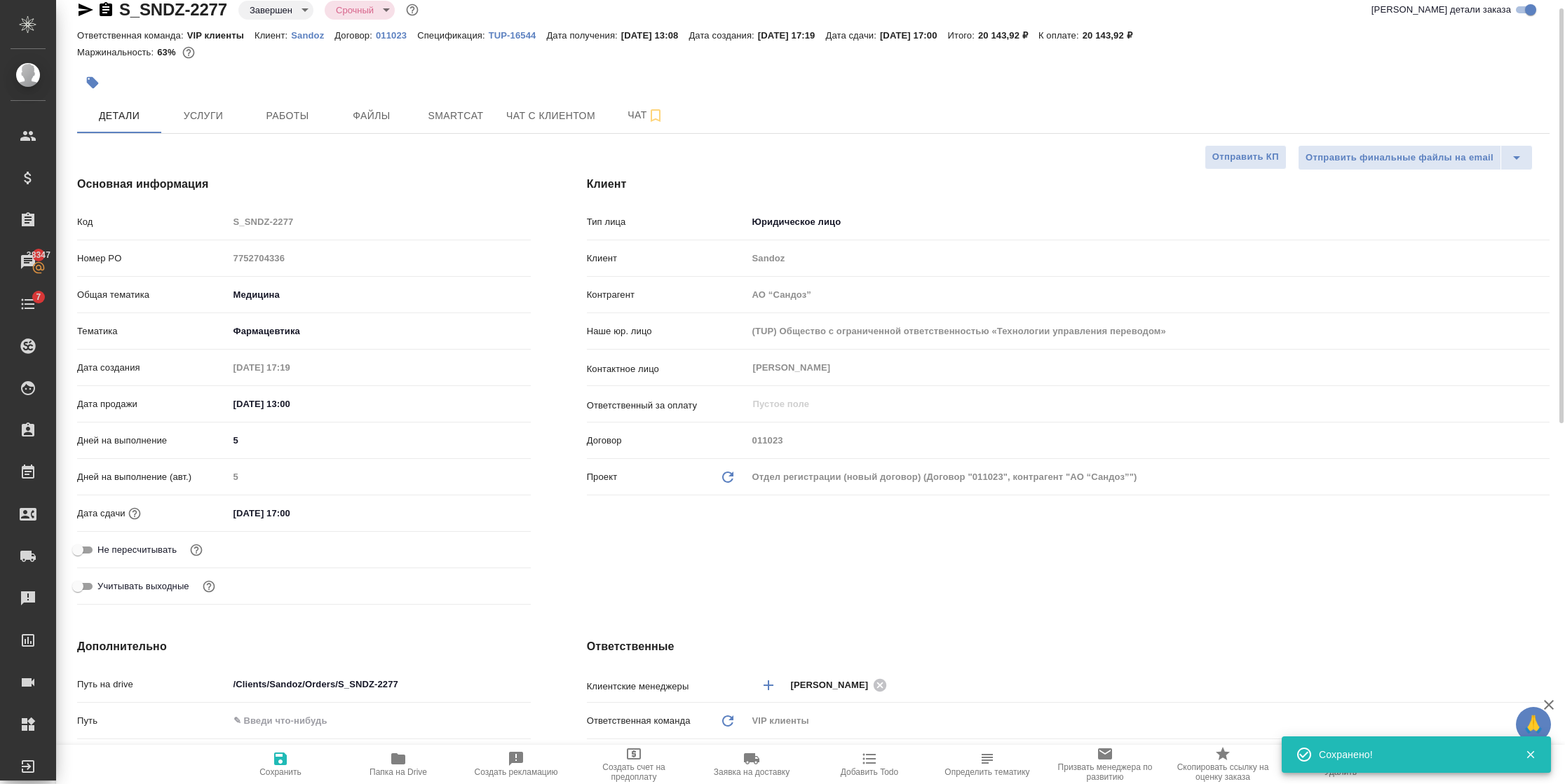
scroll to position [19, 0]
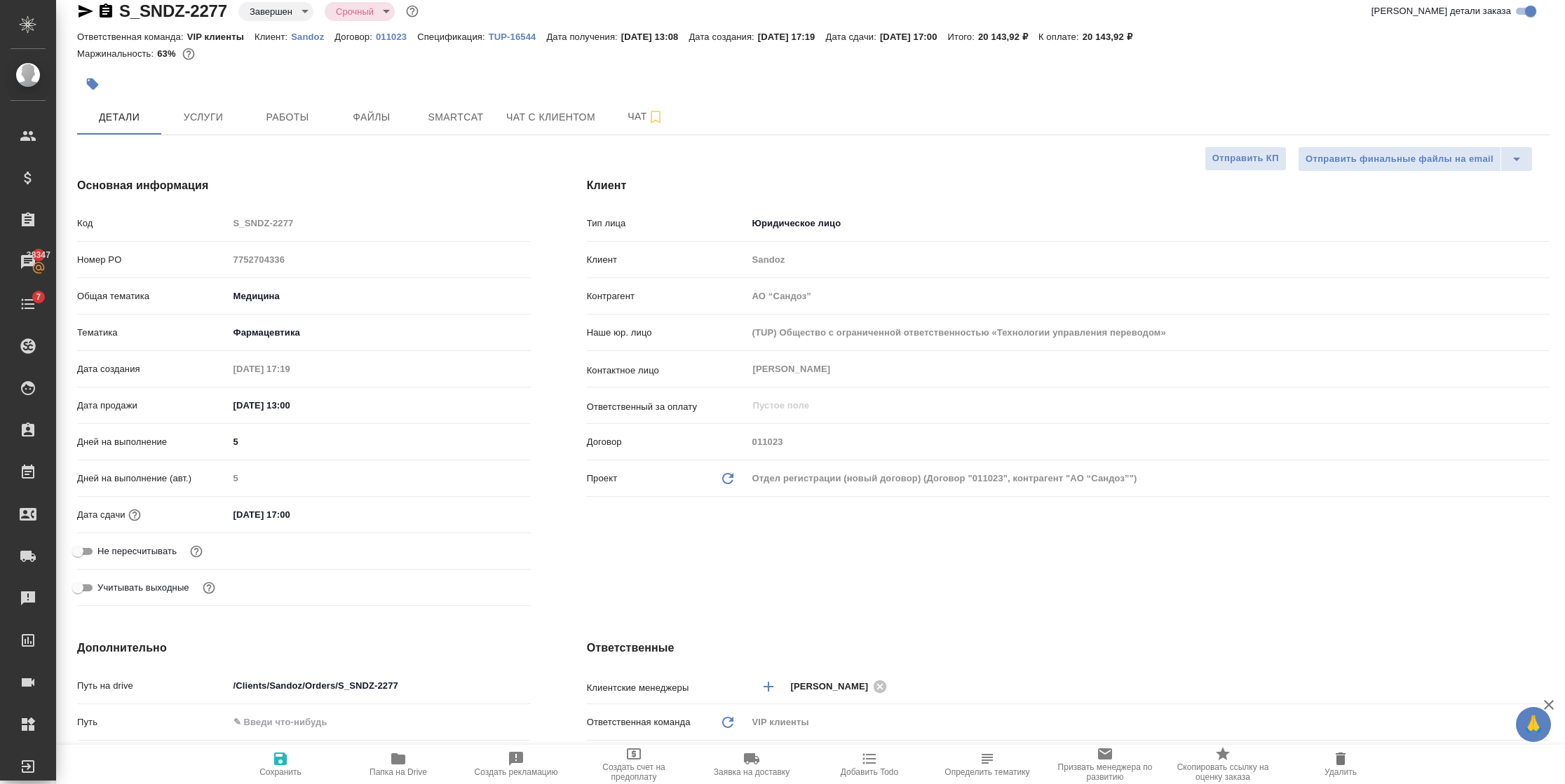
type textarea "x"
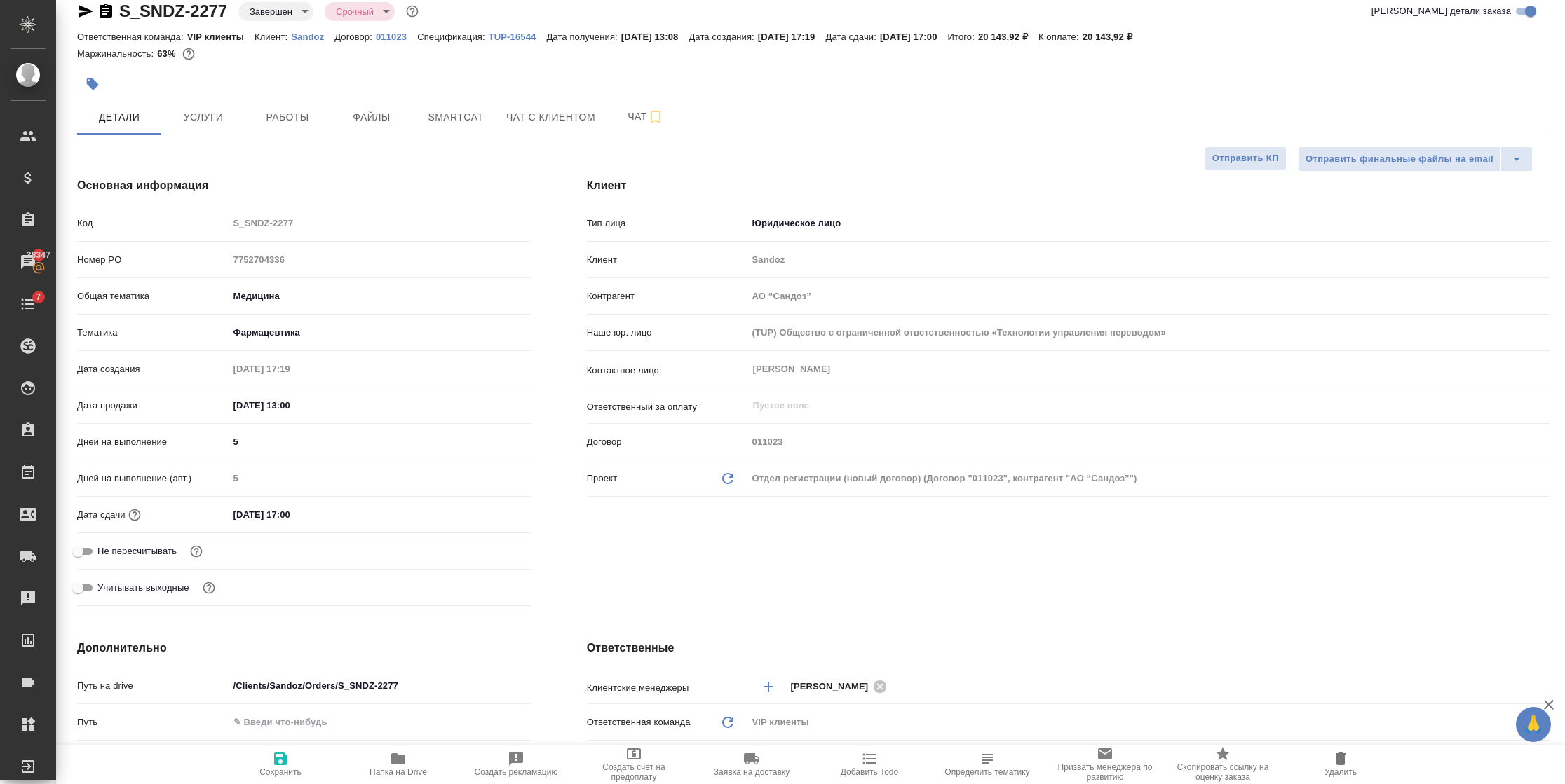
type textarea "x"
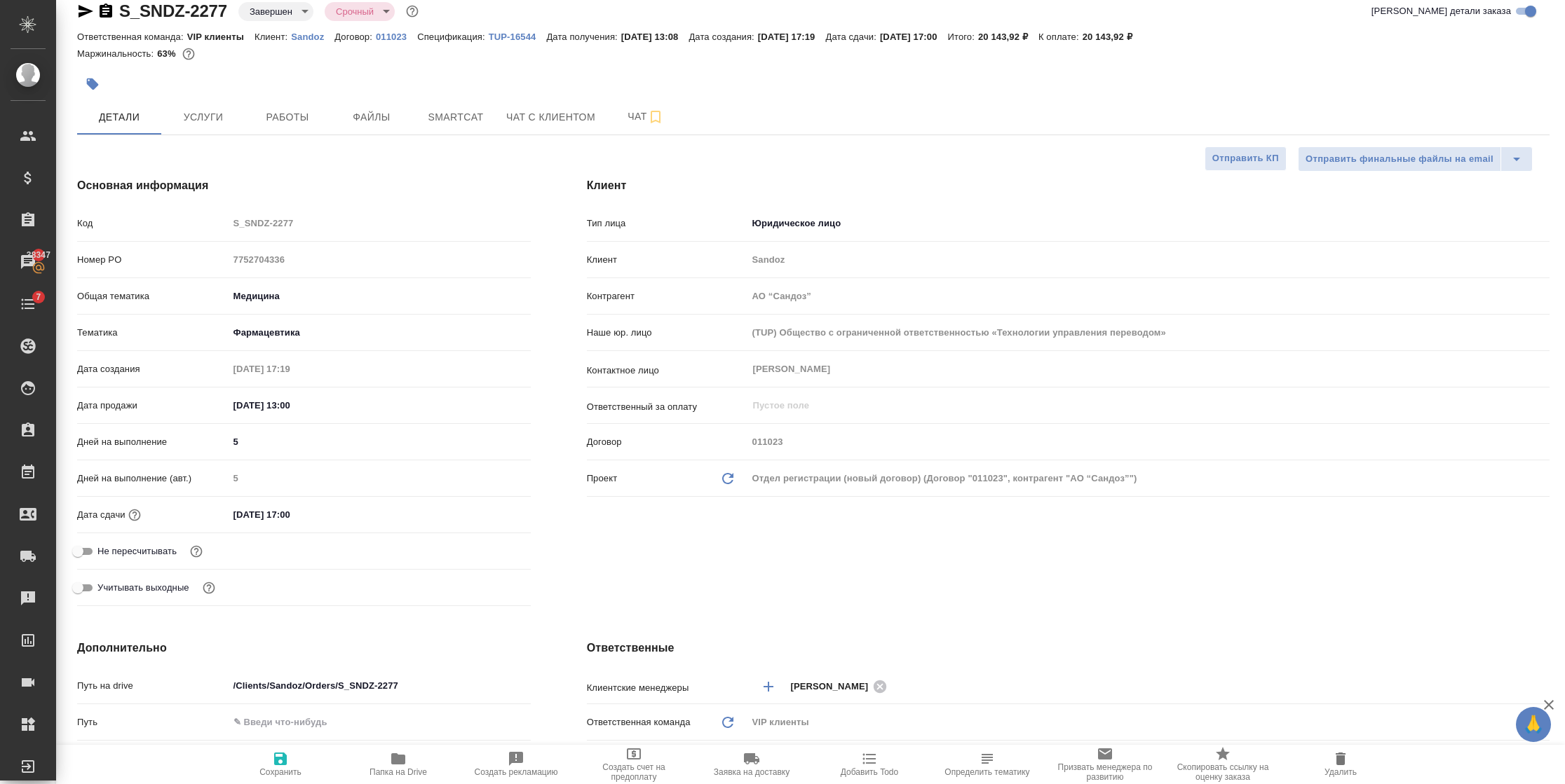
type textarea "x"
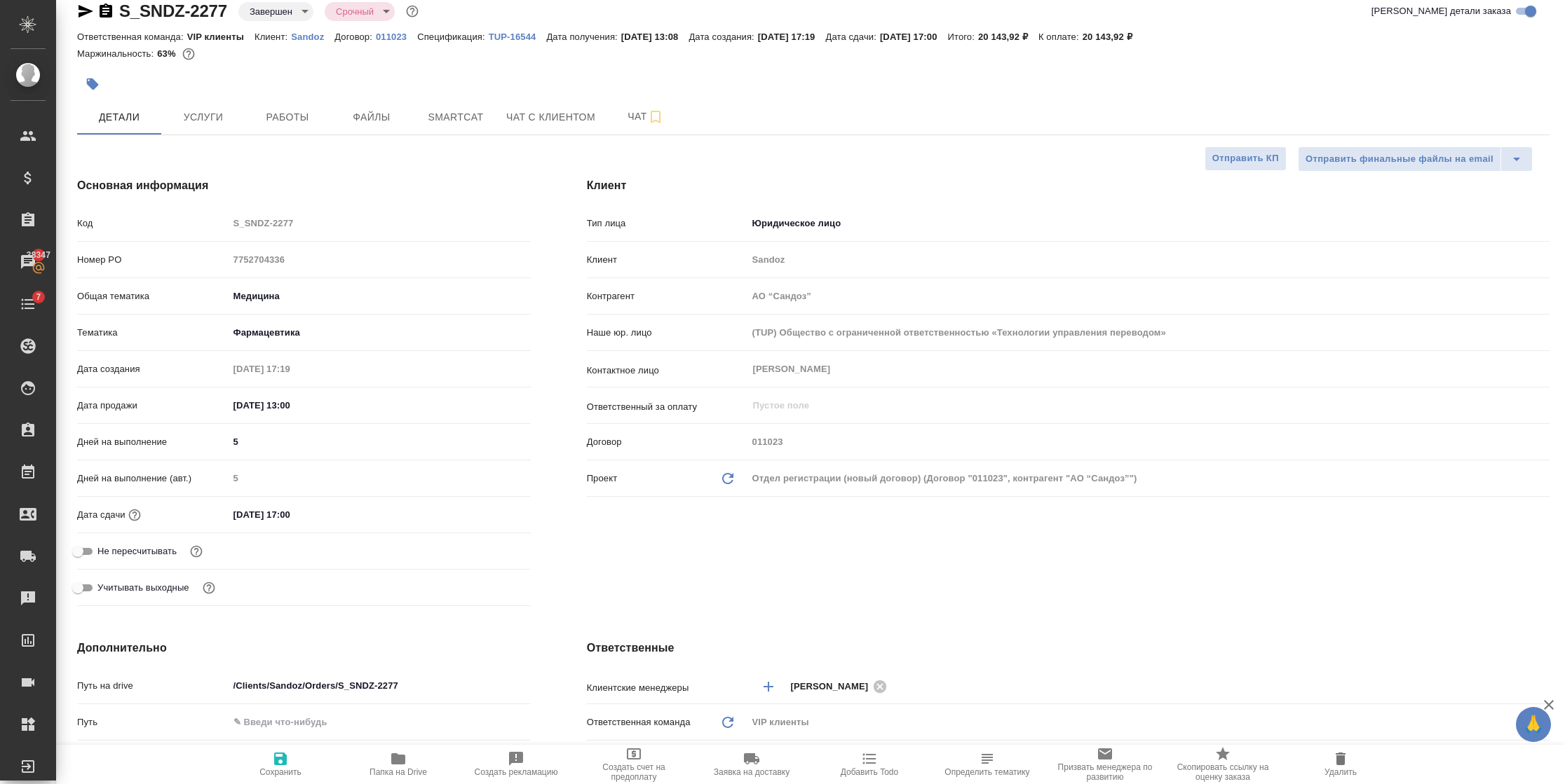
type textarea "x"
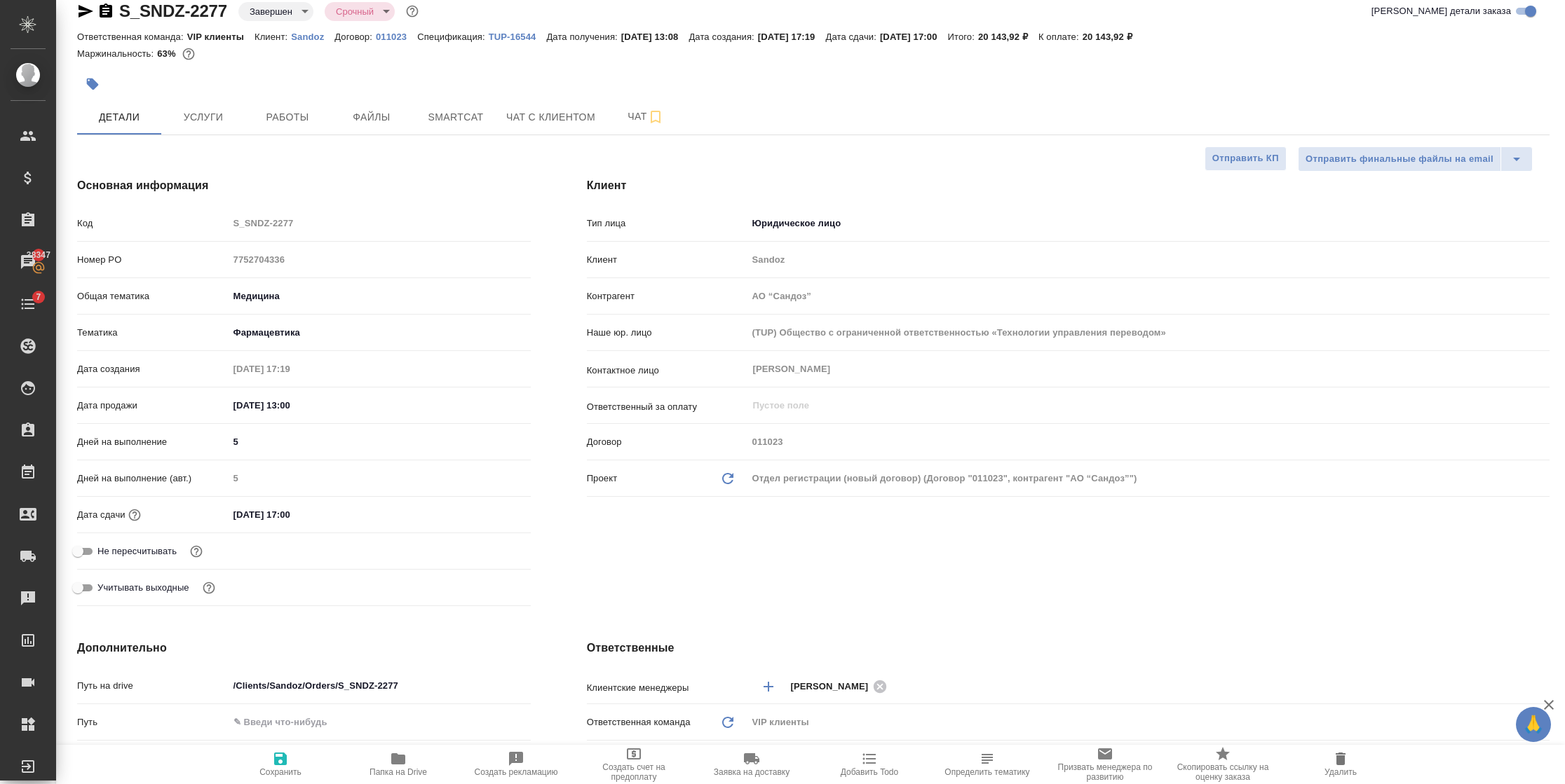
type textarea "x"
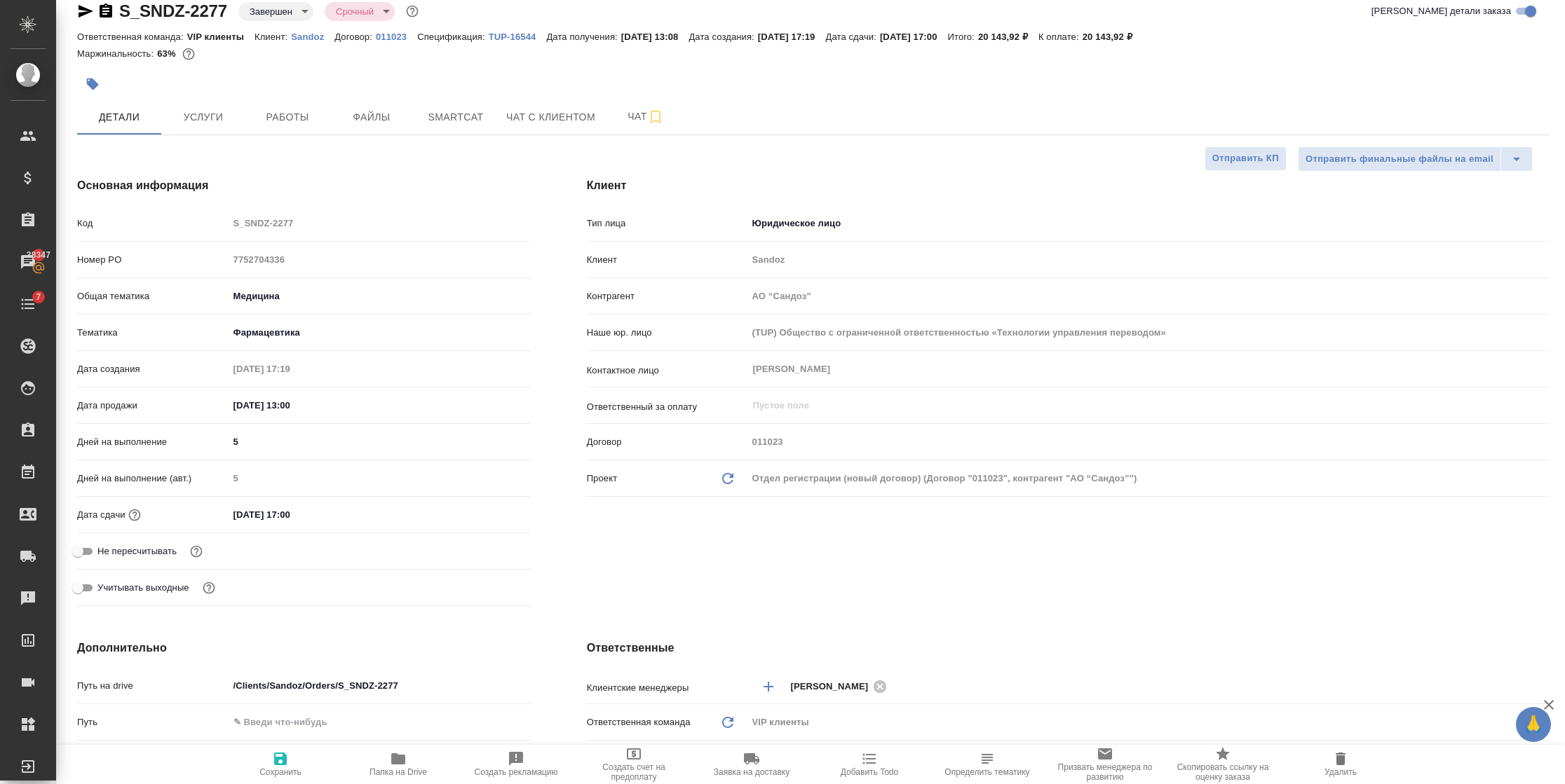
type textarea "x"
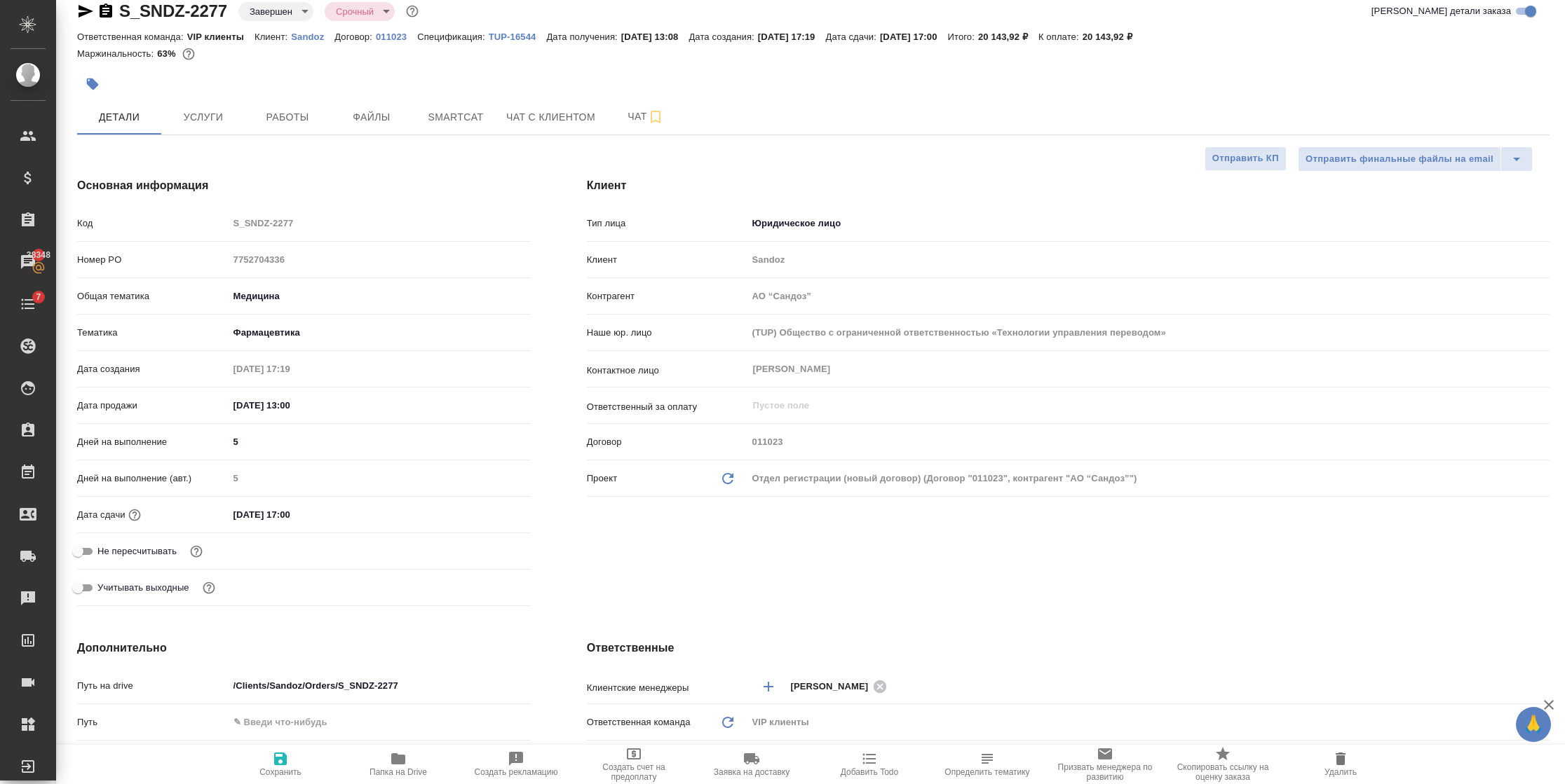
type textarea "x"
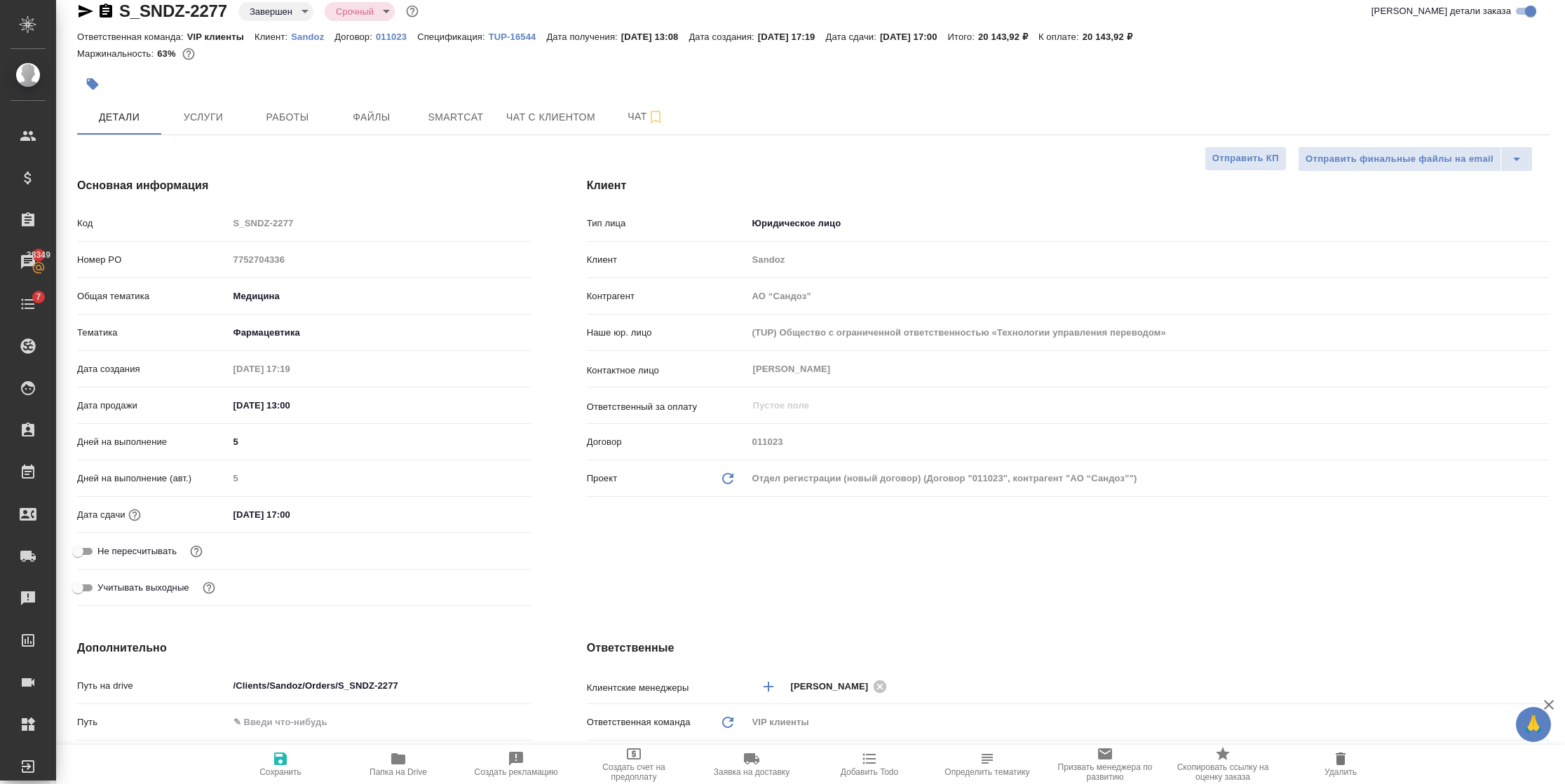
type textarea "x"
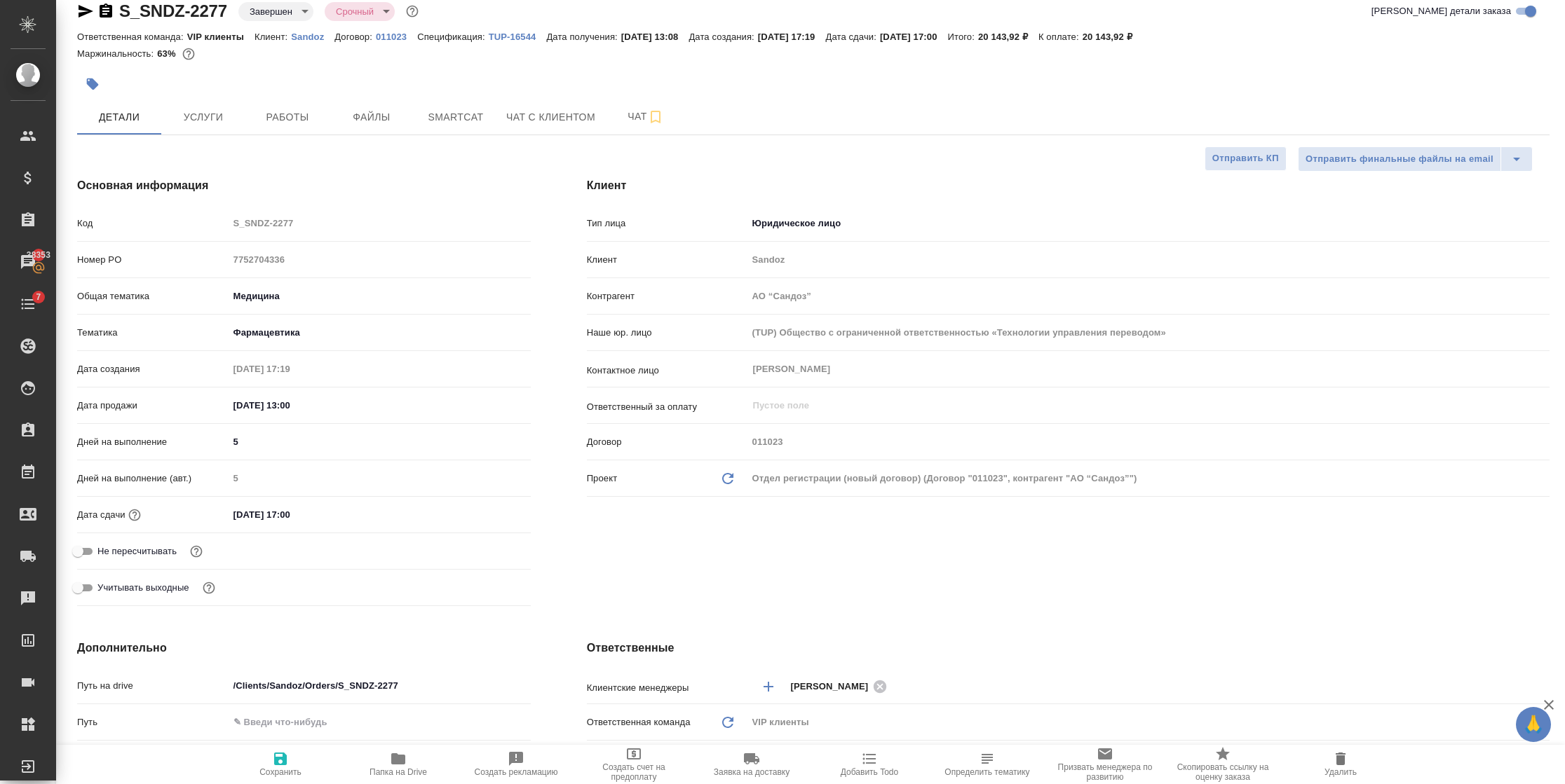
type textarea "x"
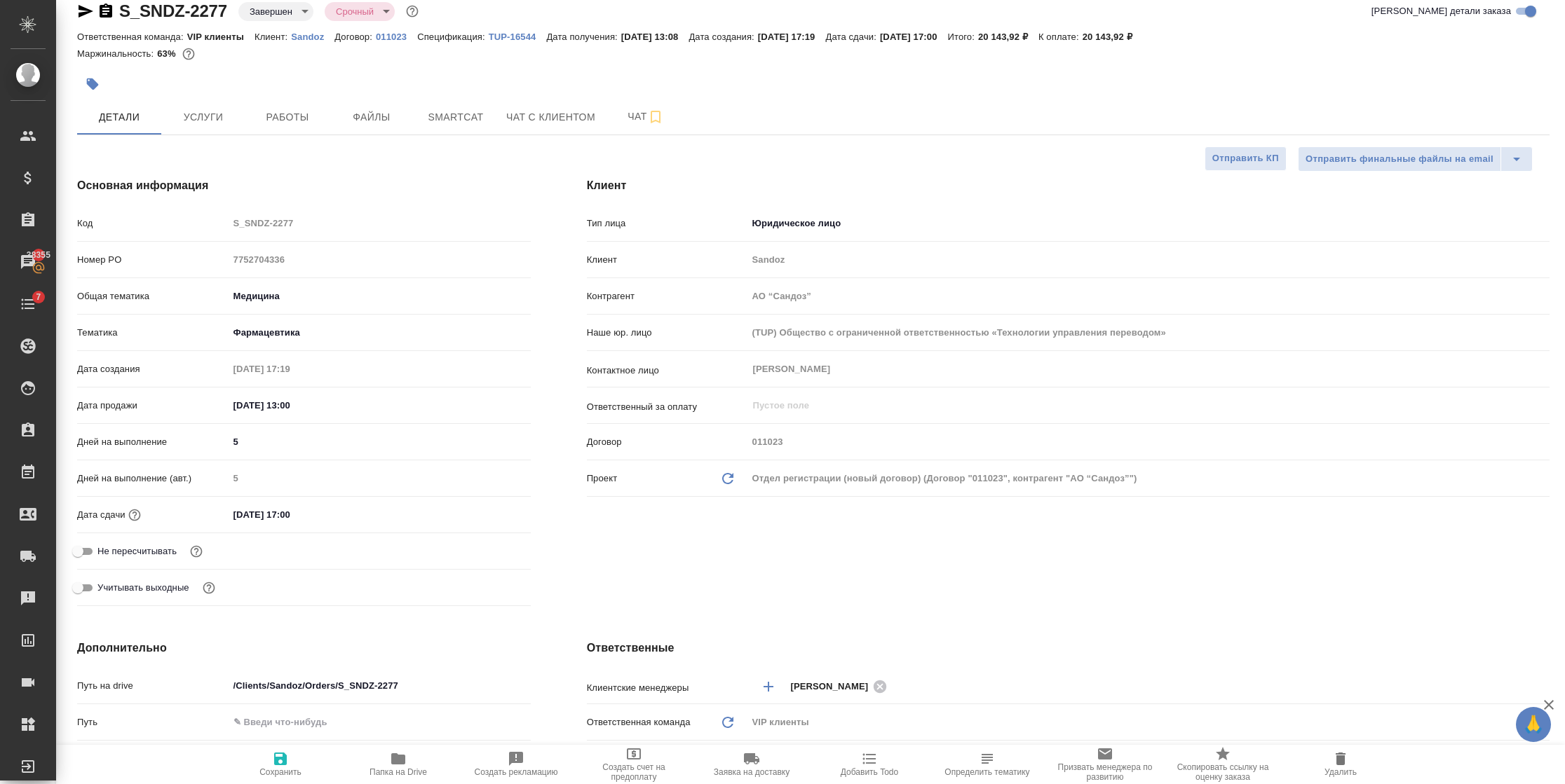
type textarea "x"
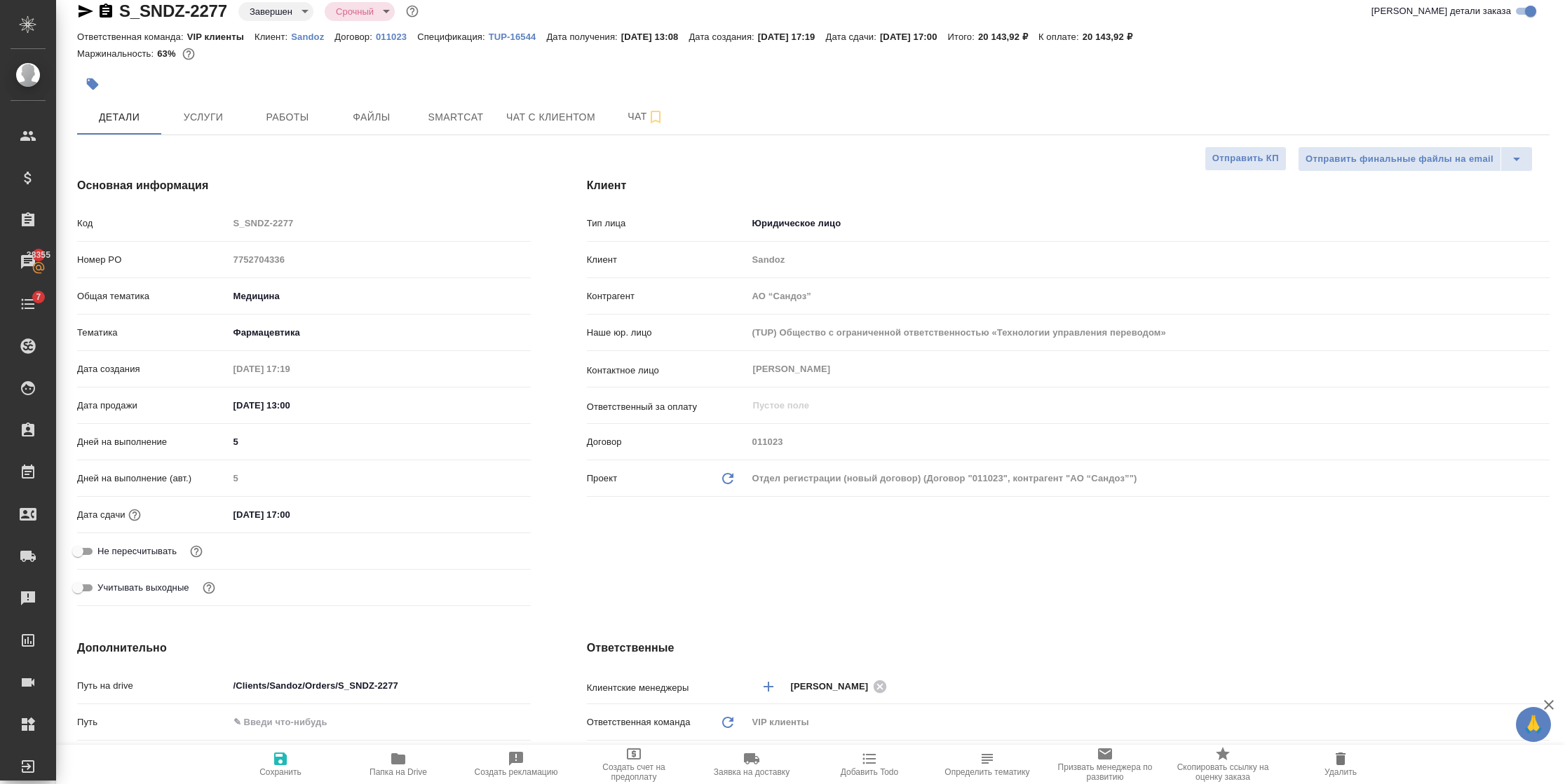
type textarea "x"
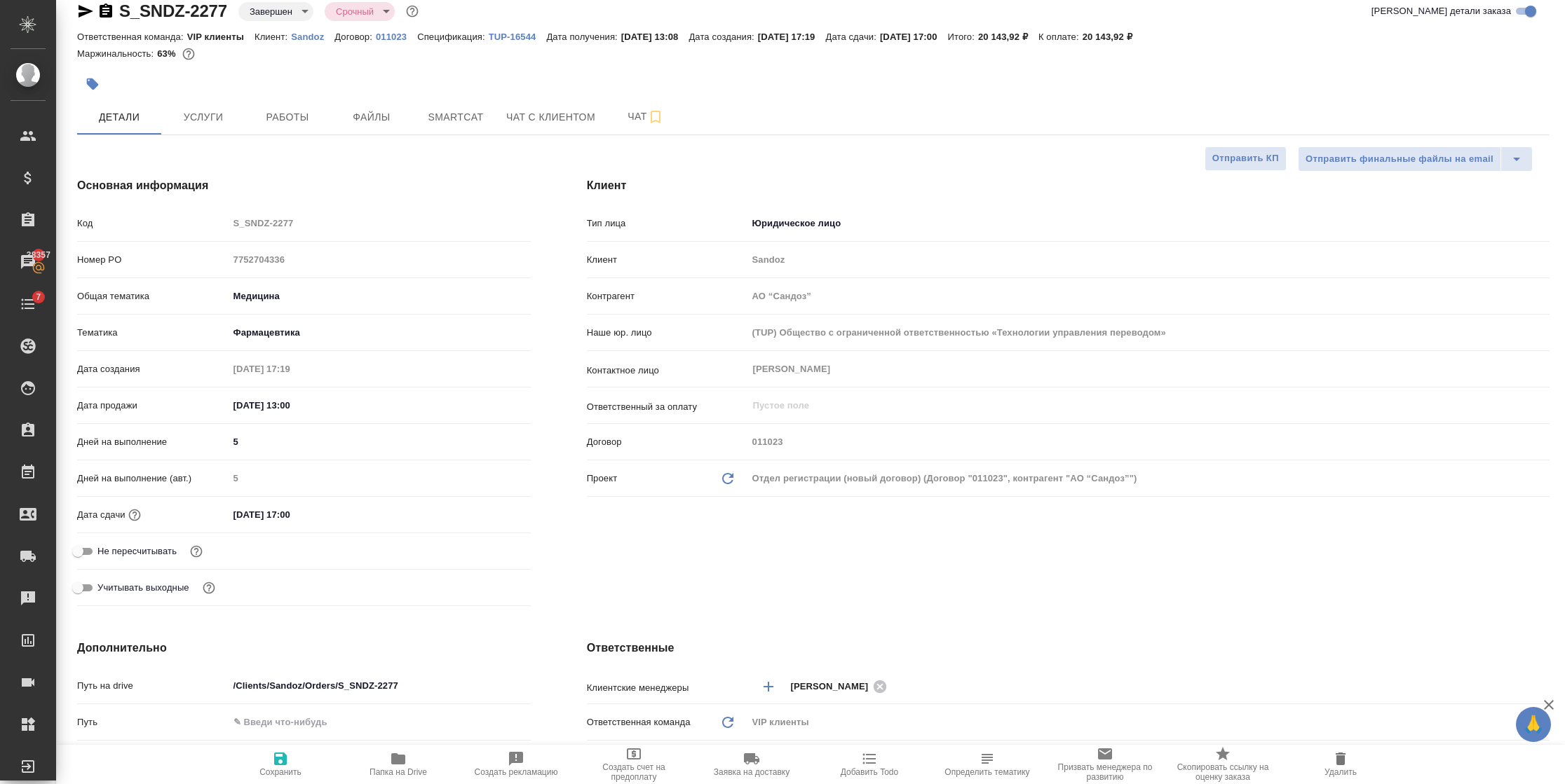
type textarea "x"
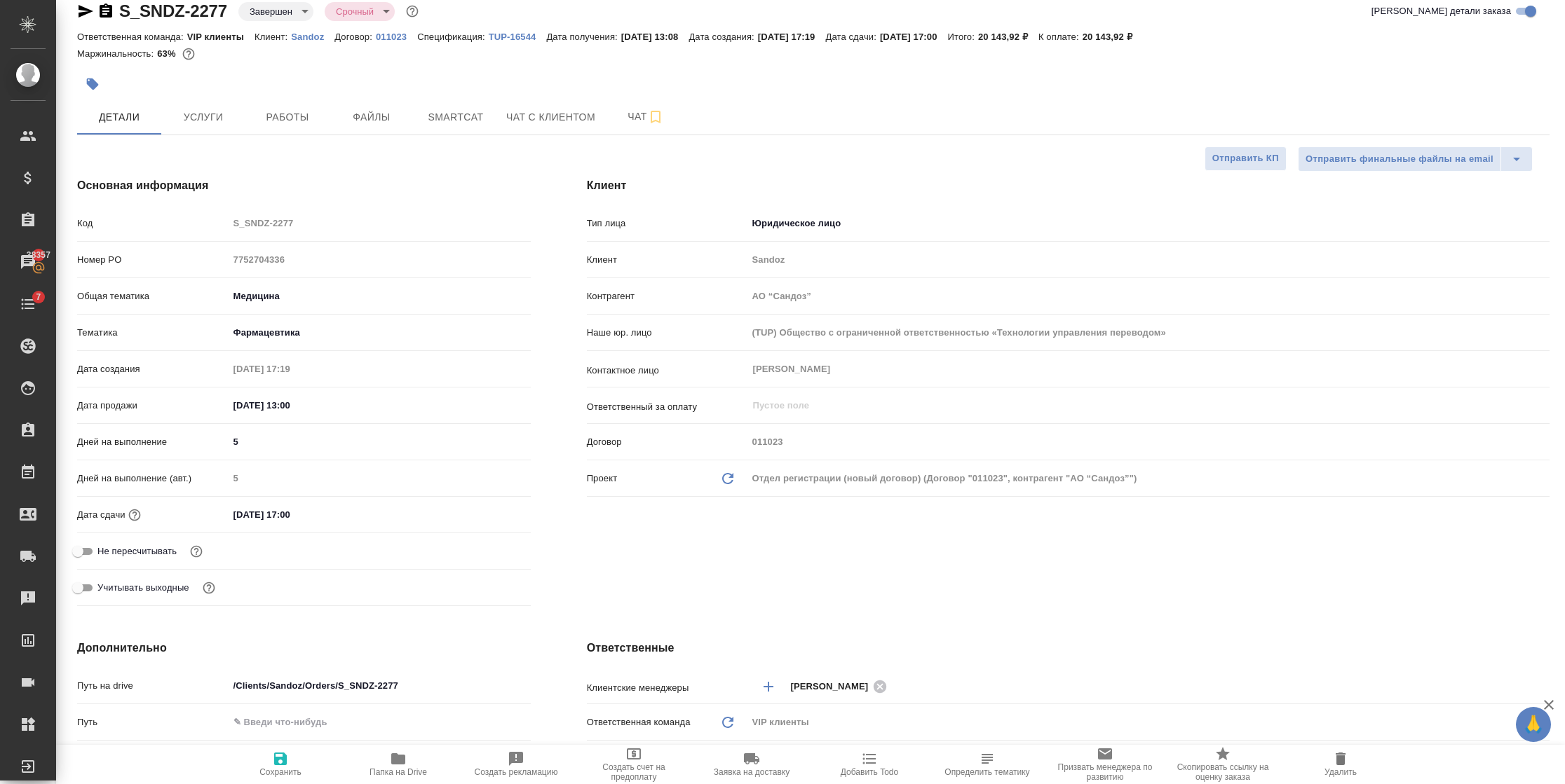
type textarea "x"
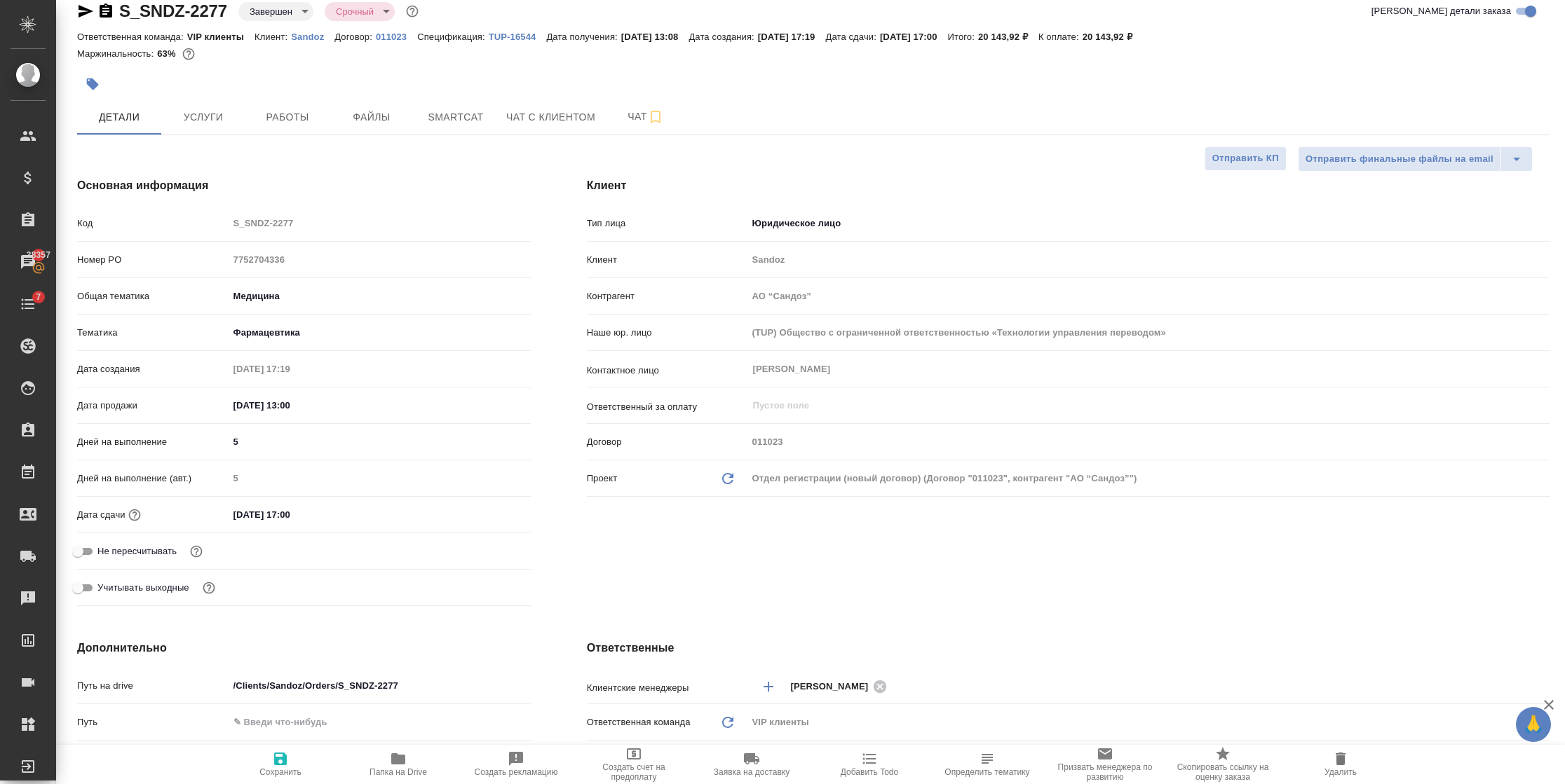
type textarea "x"
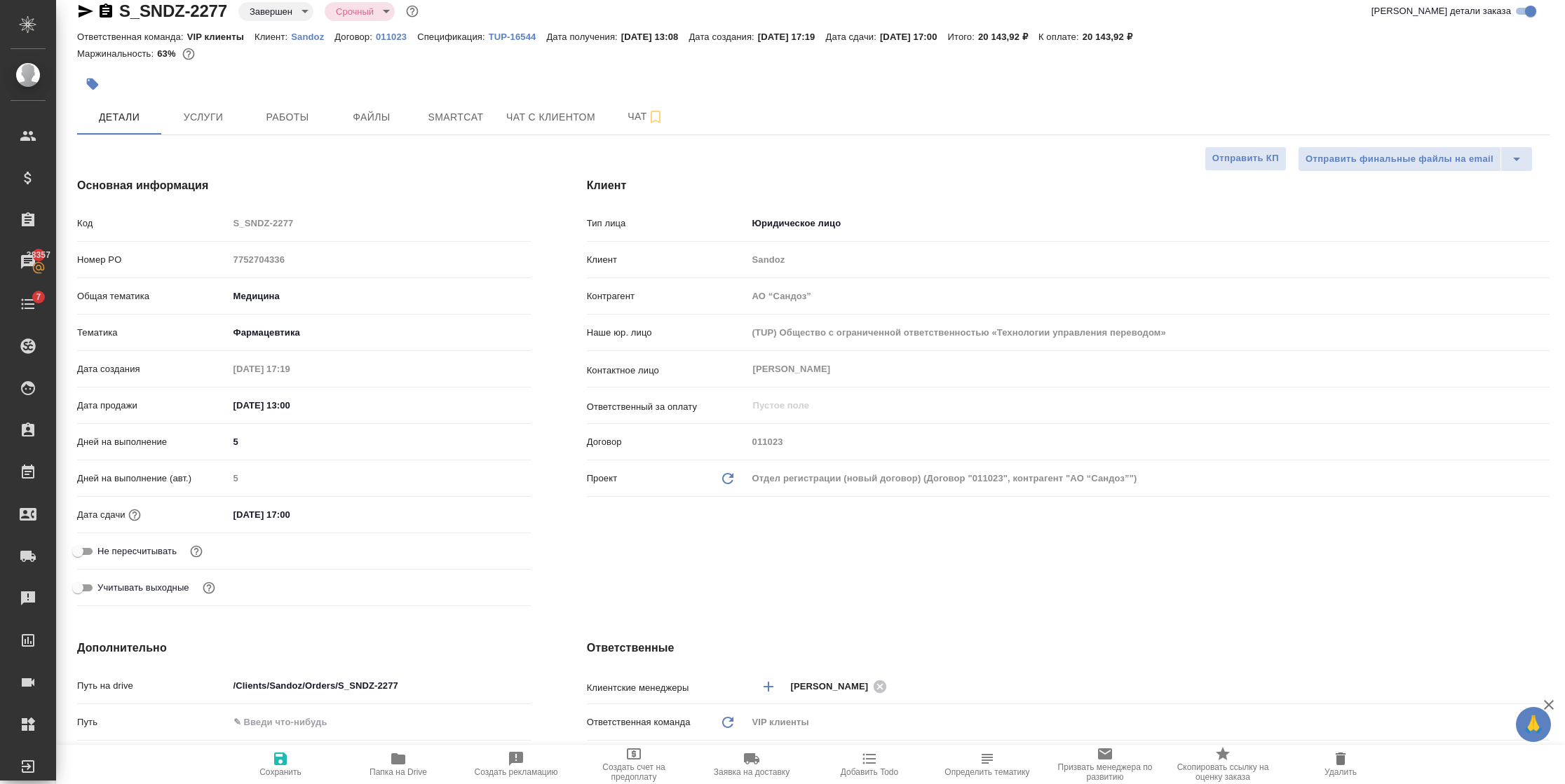
type textarea "x"
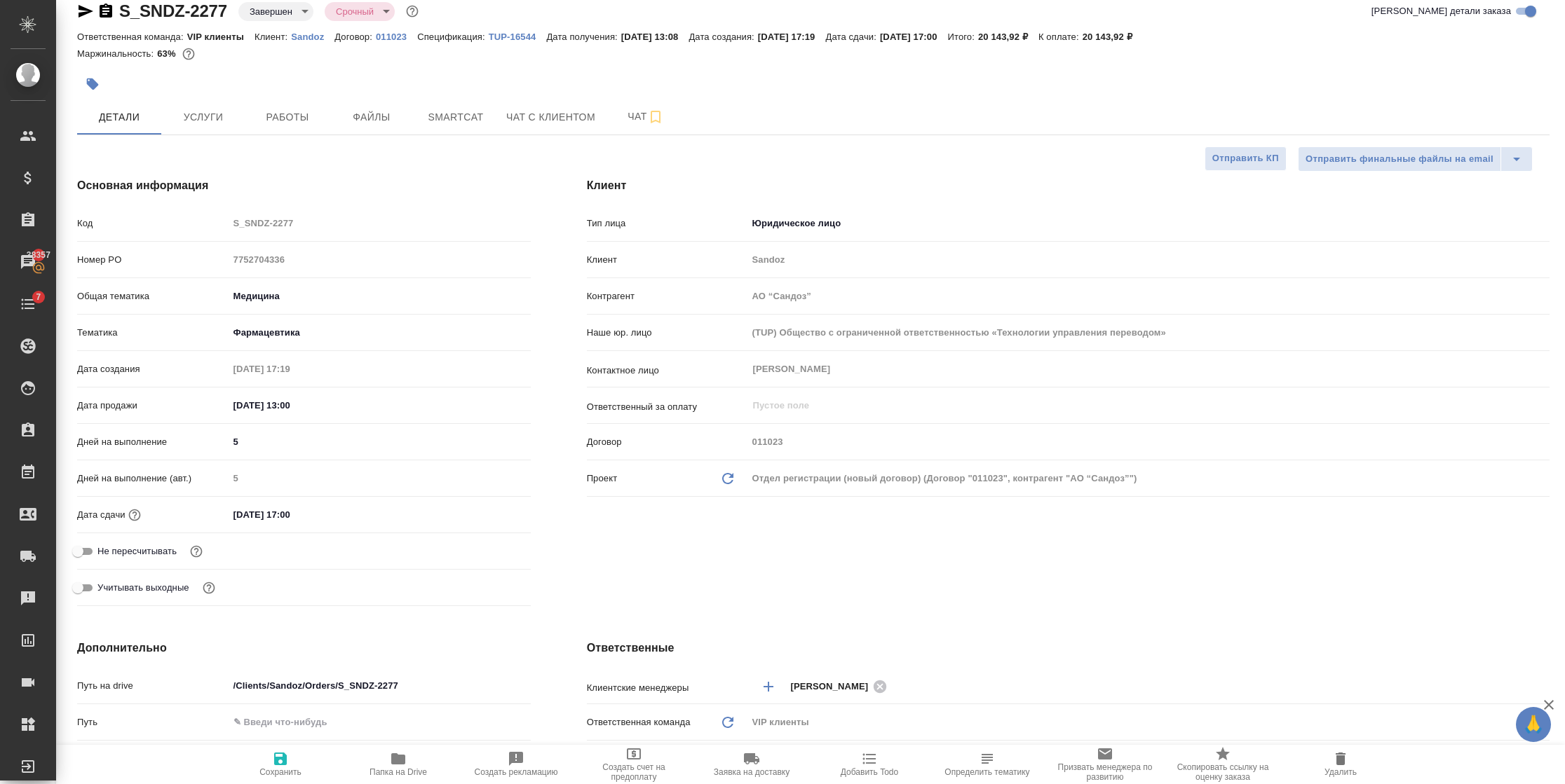
type textarea "x"
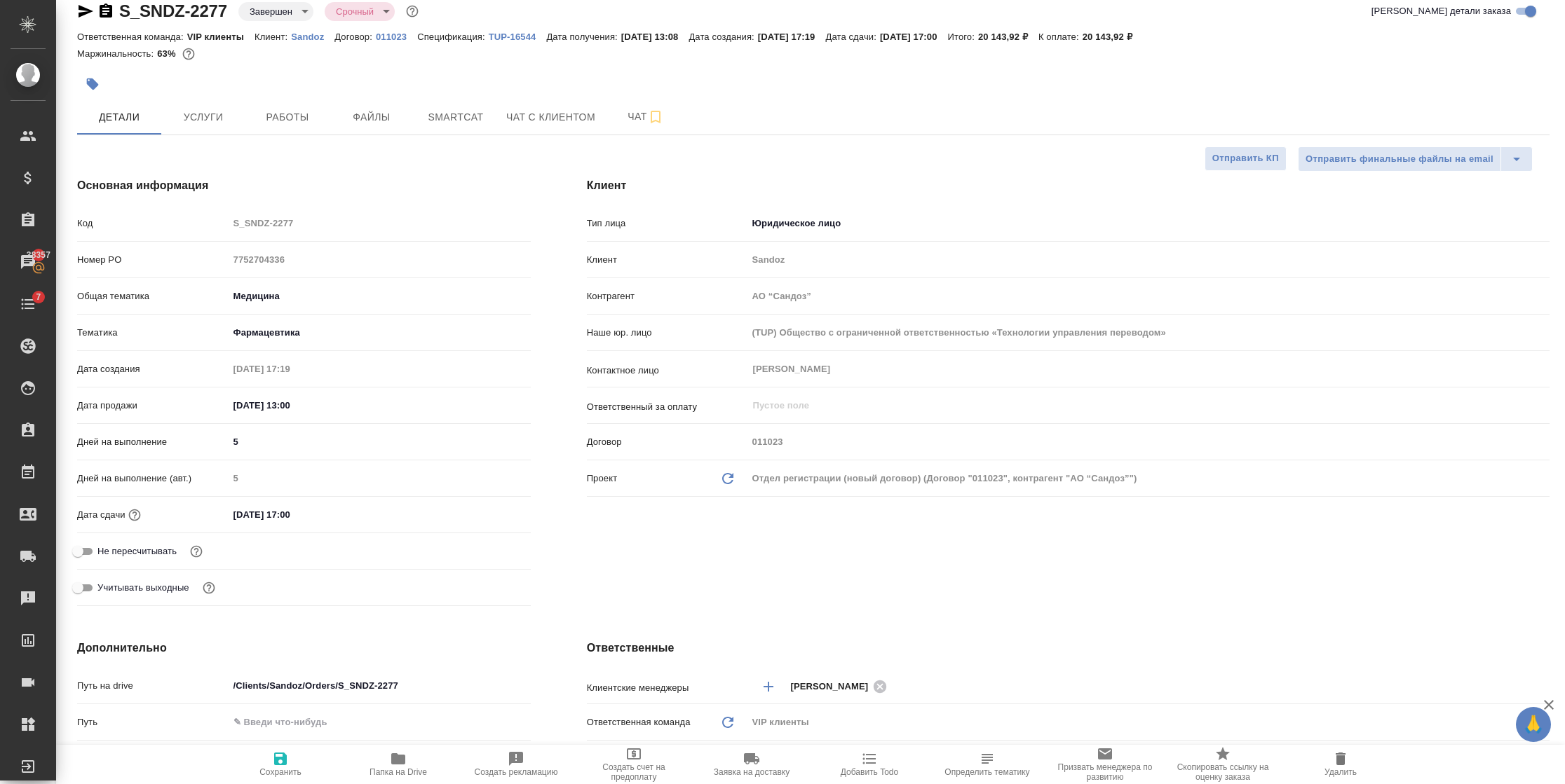
type textarea "x"
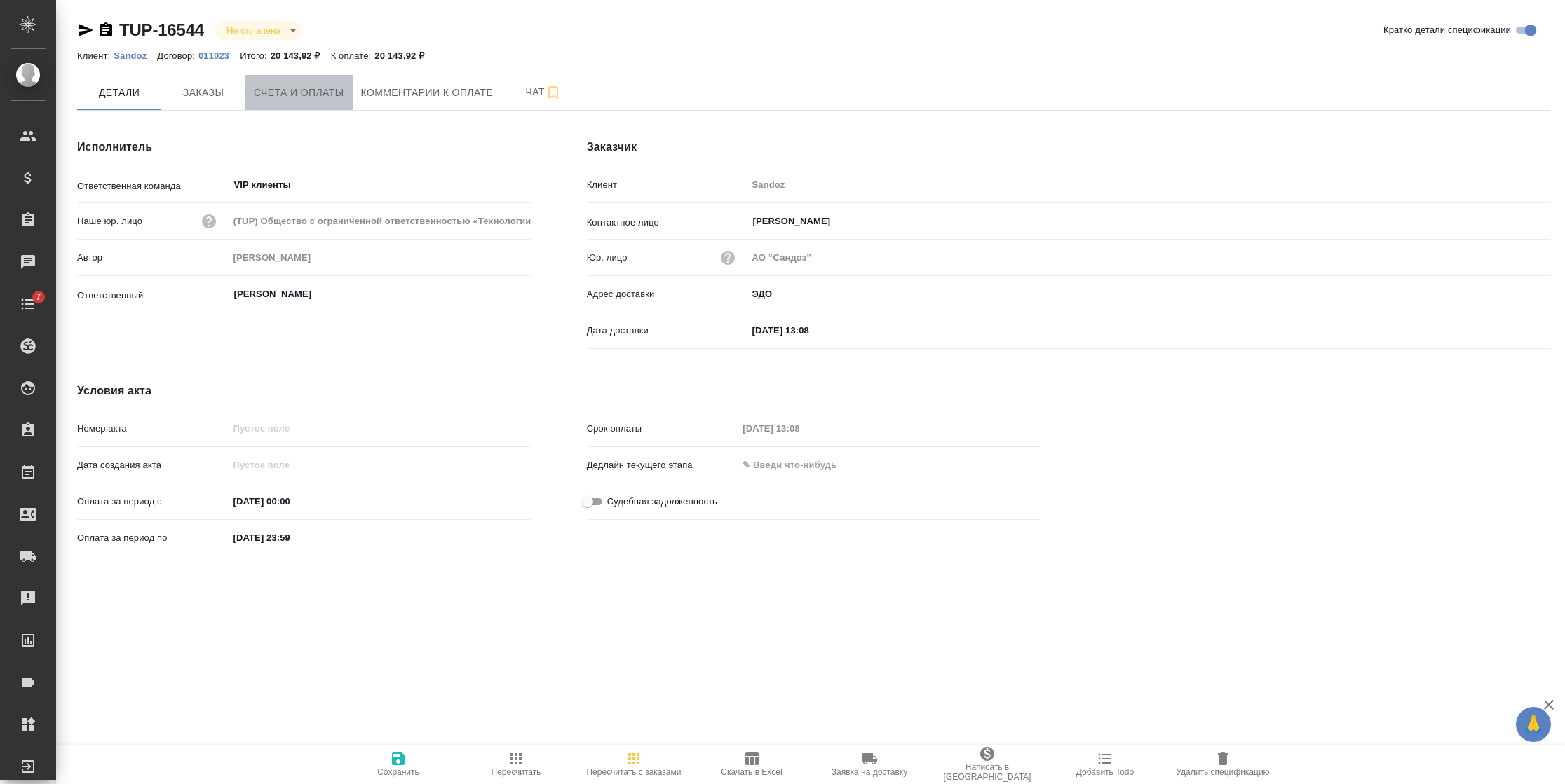
click at [327, 81] on button "Счета и оплаты" at bounding box center [299, 93] width 108 height 35
